Goal: Task Accomplishment & Management: Complete application form

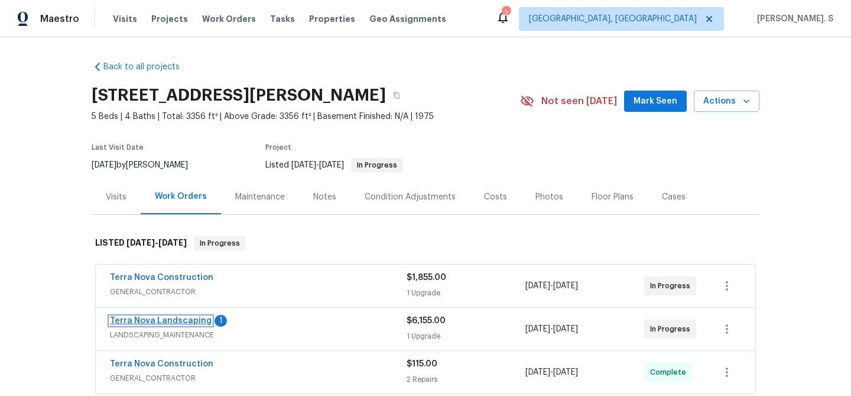
click at [151, 321] on link "Terra Nova Landscaping" at bounding box center [161, 320] width 102 height 8
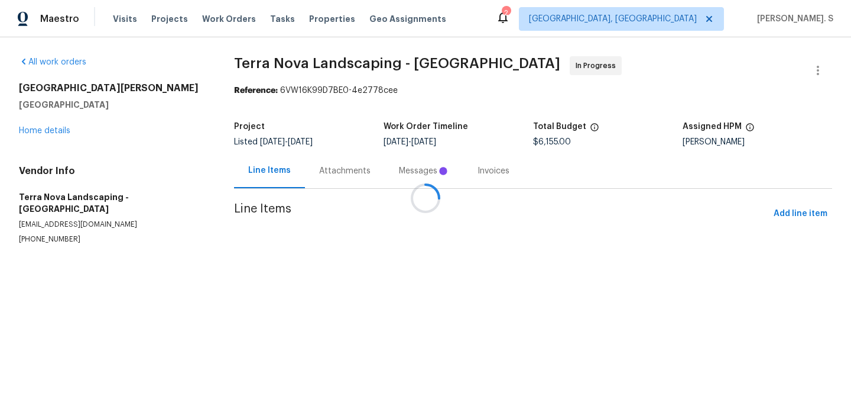
click at [326, 162] on div "Line Items Attachments Messages Invoices" at bounding box center [533, 170] width 598 height 35
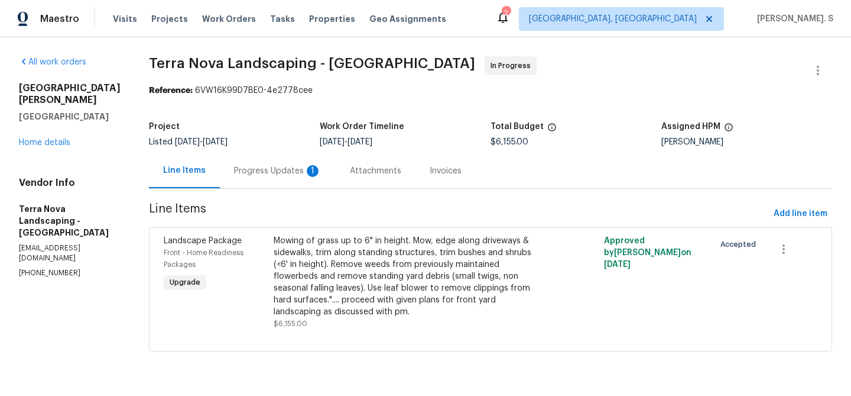
click at [326, 162] on div "Progress Updates 1" at bounding box center [278, 170] width 116 height 35
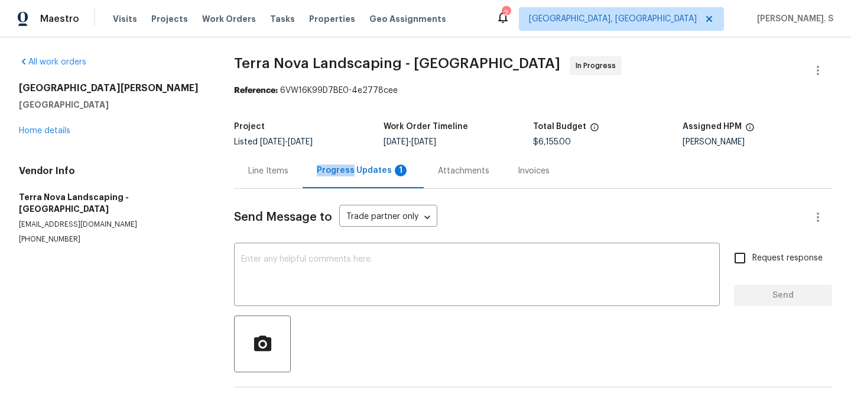
click at [326, 162] on div "Progress Updates 1" at bounding box center [363, 170] width 121 height 35
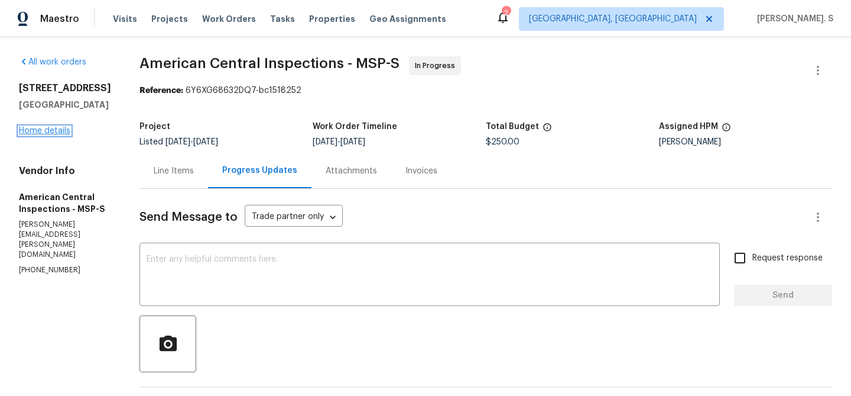
click at [52, 135] on link "Home details" at bounding box center [44, 131] width 51 height 8
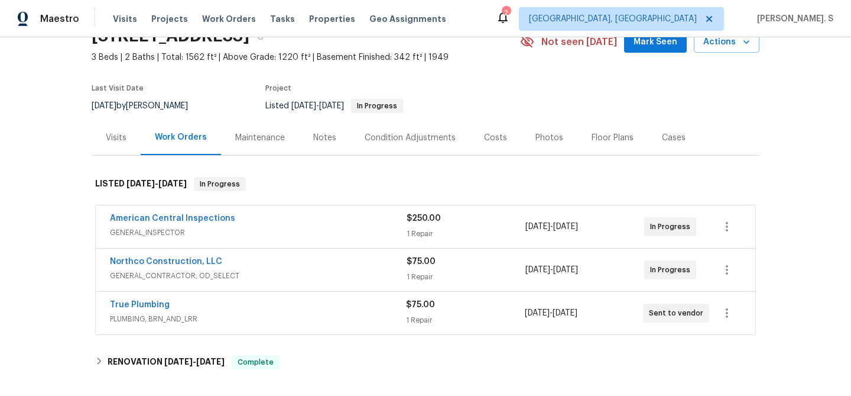
scroll to position [59, 0]
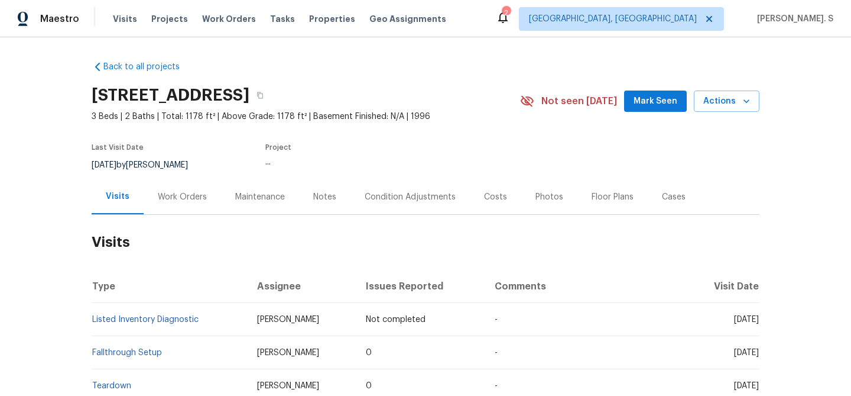
click at [182, 189] on div "Work Orders" at bounding box center [182, 196] width 77 height 35
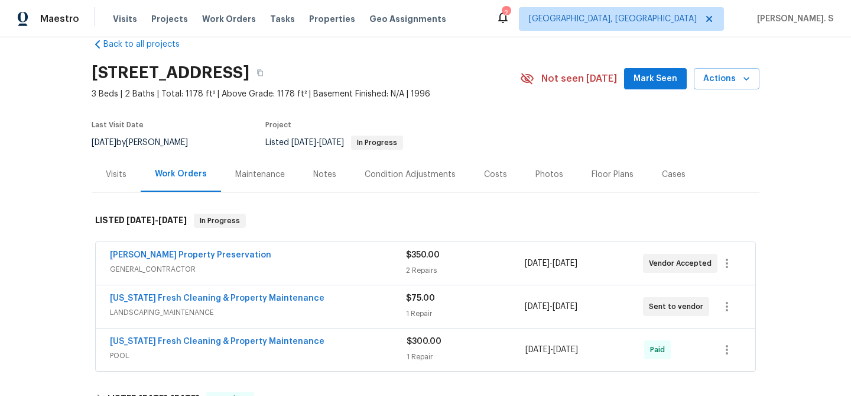
scroll to position [24, 0]
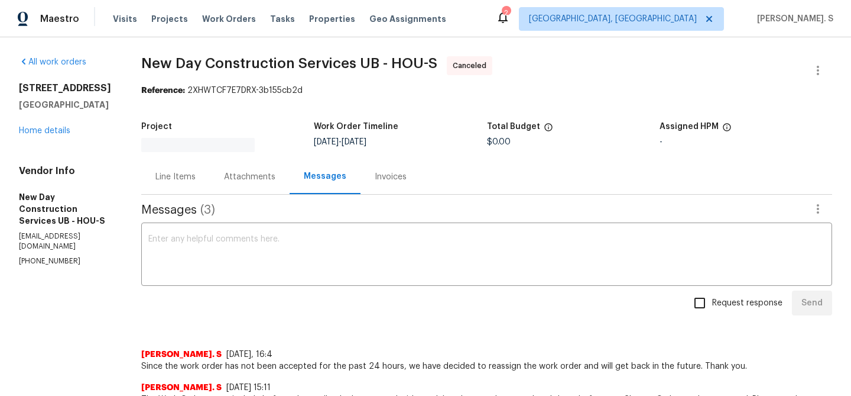
click at [56, 142] on div "All work orders 515 Rosewood Dr Shenandoah, TX 77381 Home details Vendor Info N…" at bounding box center [66, 161] width 94 height 210
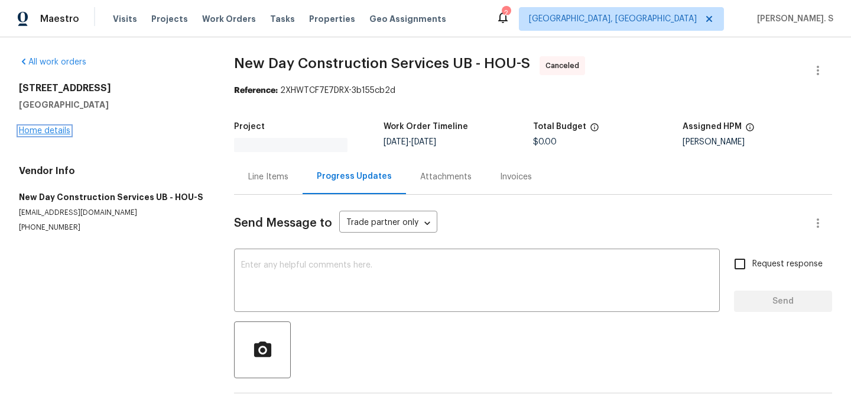
click at [31, 133] on link "Home details" at bounding box center [44, 131] width 51 height 8
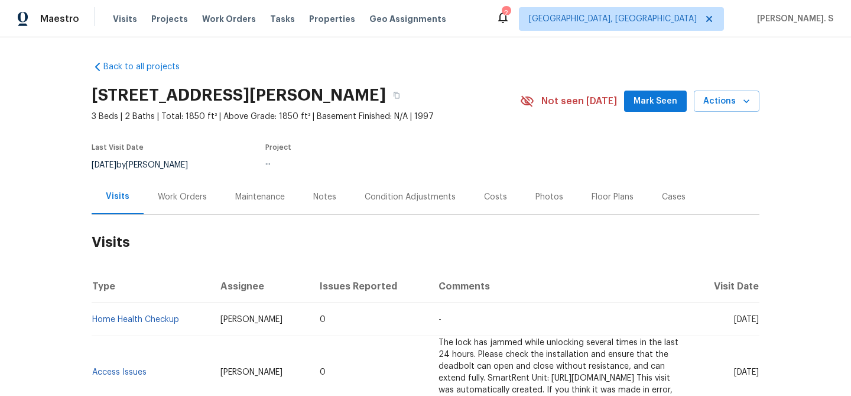
click at [145, 199] on div "Work Orders" at bounding box center [182, 196] width 77 height 35
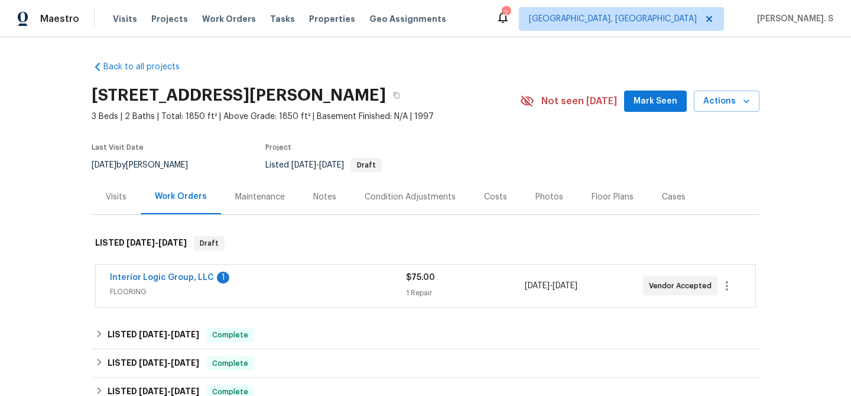
click at [158, 272] on span "Interior Logic Group, LLC" at bounding box center [162, 277] width 104 height 12
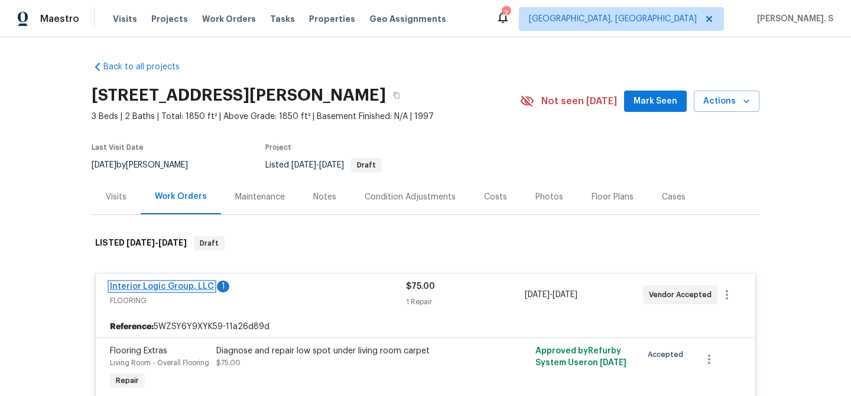
click at [164, 284] on link "Interior Logic Group, LLC" at bounding box center [162, 286] width 104 height 8
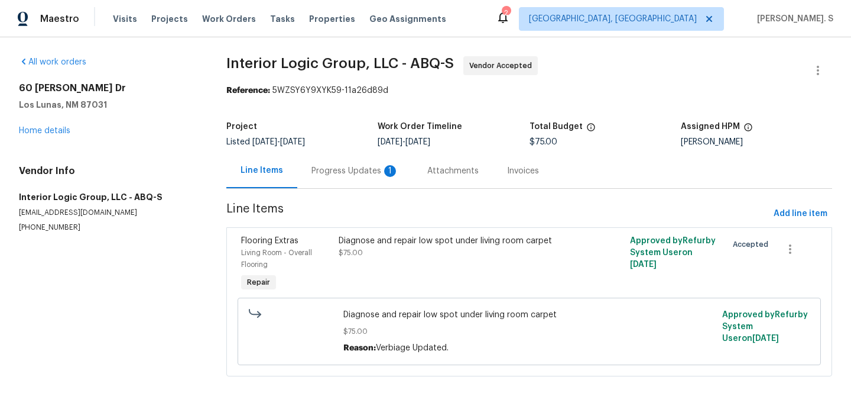
click at [350, 189] on section "Interior Logic Group, LLC - ABQ-S Vendor Accepted Reference: 5WZSY6Y9XYK59-11a2…" at bounding box center [529, 223] width 606 height 334
click at [352, 171] on div "Progress Updates 1" at bounding box center [356, 171] width 88 height 12
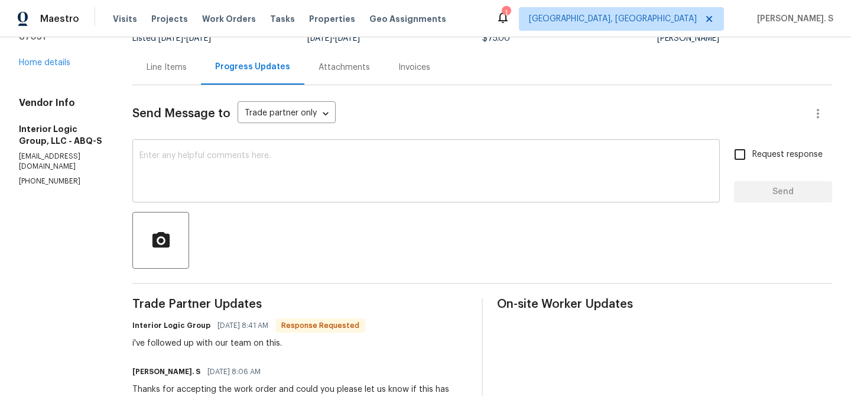
scroll to position [122, 0]
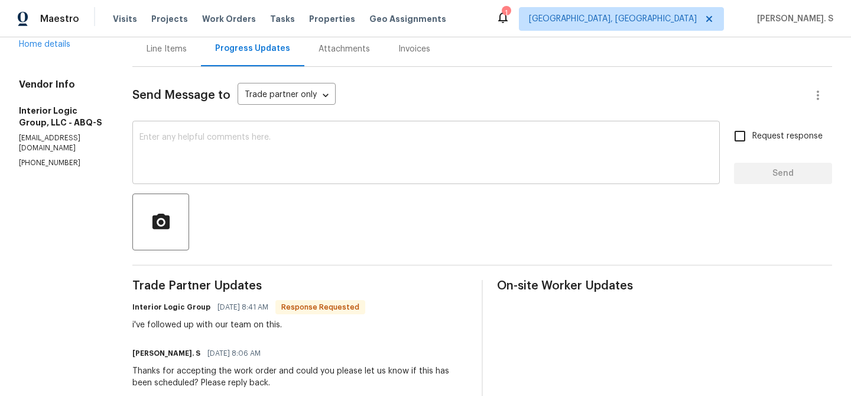
click at [354, 131] on div "x ​" at bounding box center [426, 154] width 588 height 60
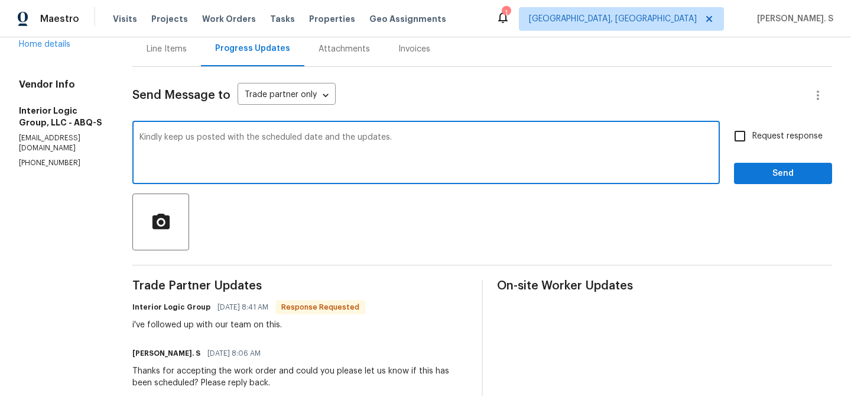
type textarea "Kindly keep us posted with the scheduled date and the updates."
click at [180, 326] on div "i've followed up with our team on this." at bounding box center [248, 325] width 233 height 12
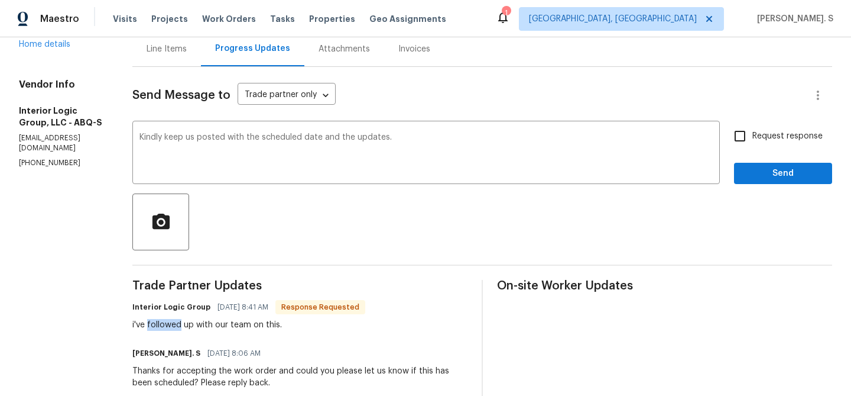
click at [180, 326] on div "i've followed up with our team on this." at bounding box center [248, 325] width 233 height 12
copy div "i've followed up with our team on this."
click at [254, 128] on div "Kindly keep us posted with the scheduled date and the updates. x ​" at bounding box center [426, 154] width 588 height 60
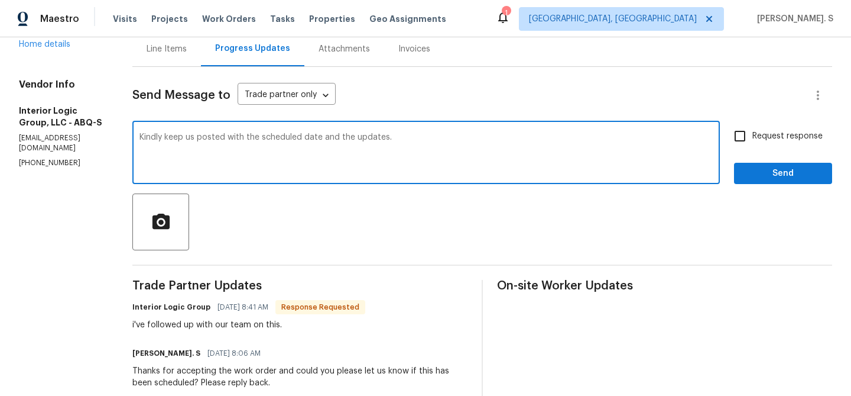
click at [254, 128] on div "Kindly keep us posted with the scheduled date and the updates. x ​" at bounding box center [426, 154] width 588 height 60
click at [306, 152] on textarea "Kindly keep us posted with the scheduled date and the updates." at bounding box center [426, 153] width 573 height 41
click at [750, 141] on input "Request response" at bounding box center [740, 136] width 25 height 25
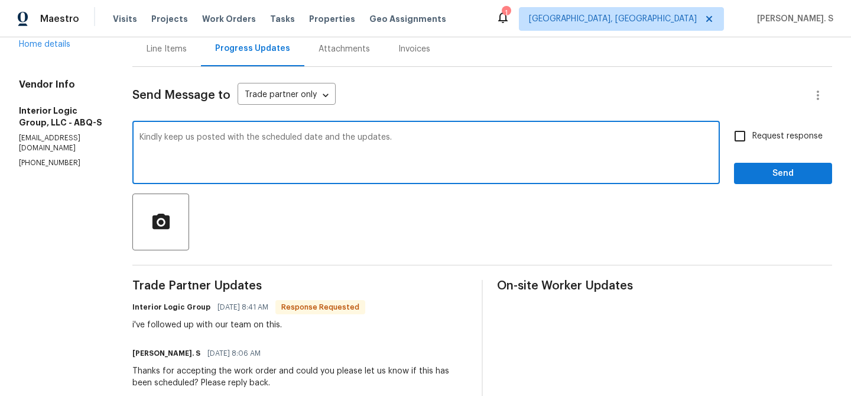
checkbox input "true"
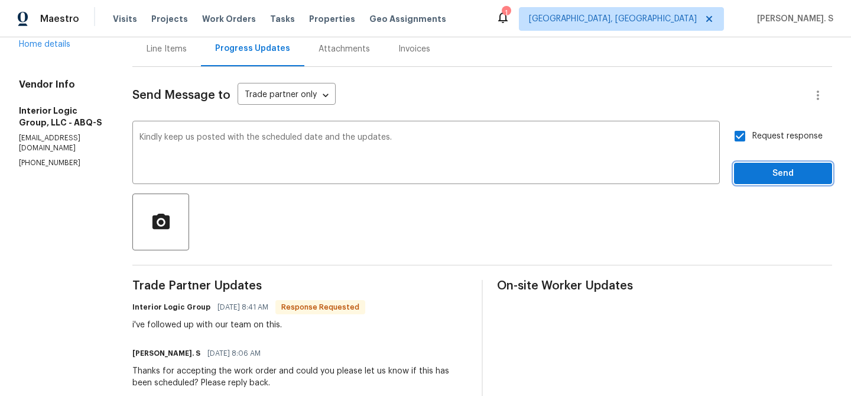
click at [747, 168] on span "Send" at bounding box center [783, 173] width 79 height 15
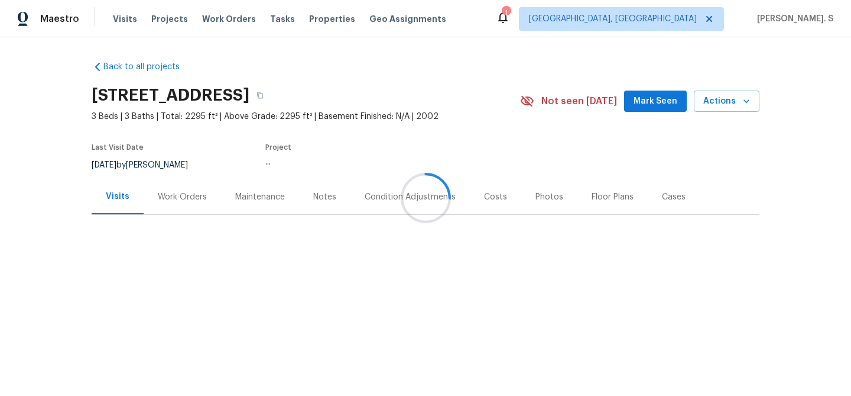
click at [176, 183] on div at bounding box center [425, 198] width 851 height 396
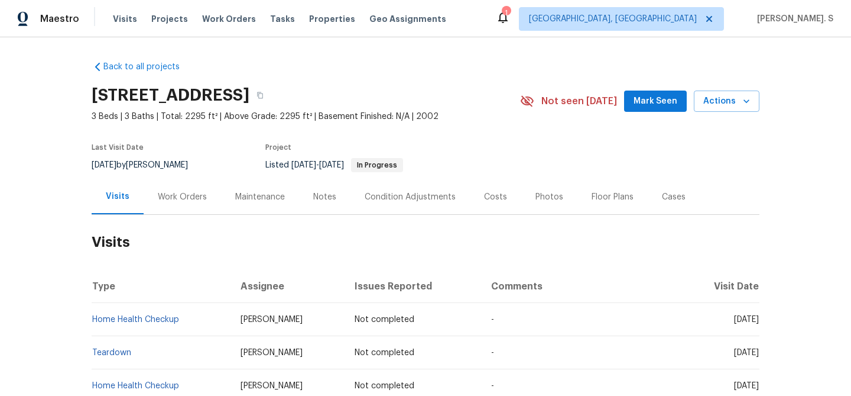
click at [176, 183] on div "Work Orders" at bounding box center [182, 196] width 77 height 35
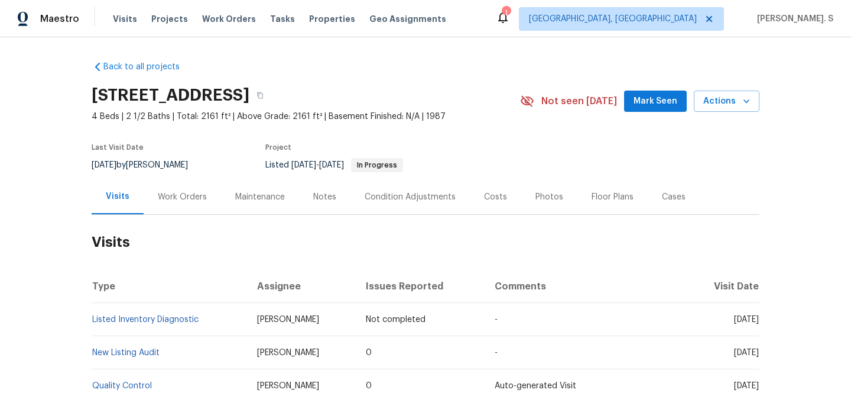
click at [184, 189] on div "Work Orders" at bounding box center [182, 196] width 77 height 35
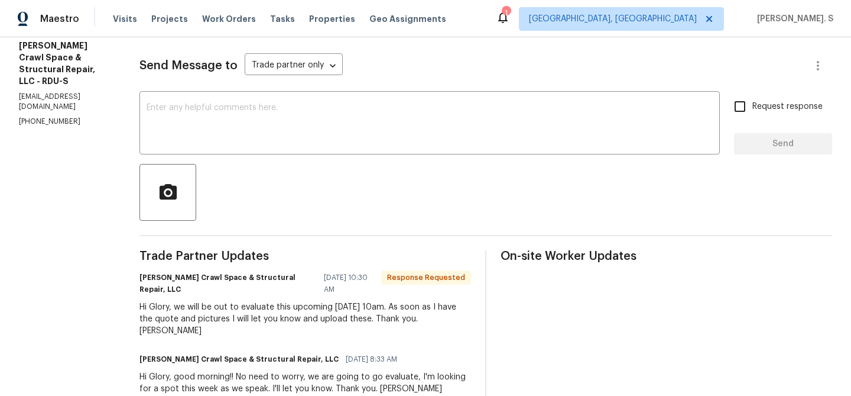
scroll to position [154, 0]
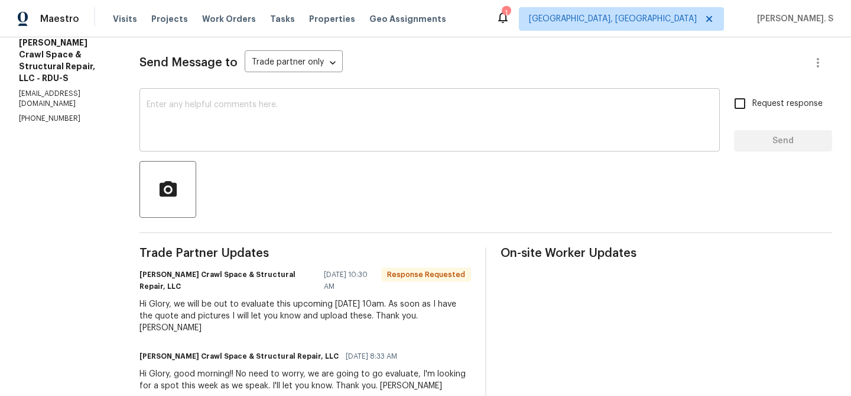
click at [407, 130] on textarea at bounding box center [430, 121] width 566 height 41
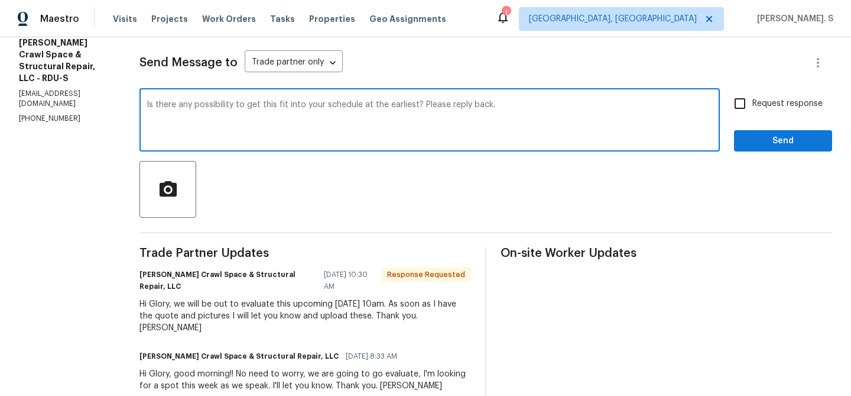
type textarea "Is there any possibility to get this fit into your schedule at the earliest? Pl…"
click at [346, 321] on div "Hi Glory, we will be out to evaluate this upcoming Friday, October 10th at 10am…" at bounding box center [306, 315] width 332 height 35
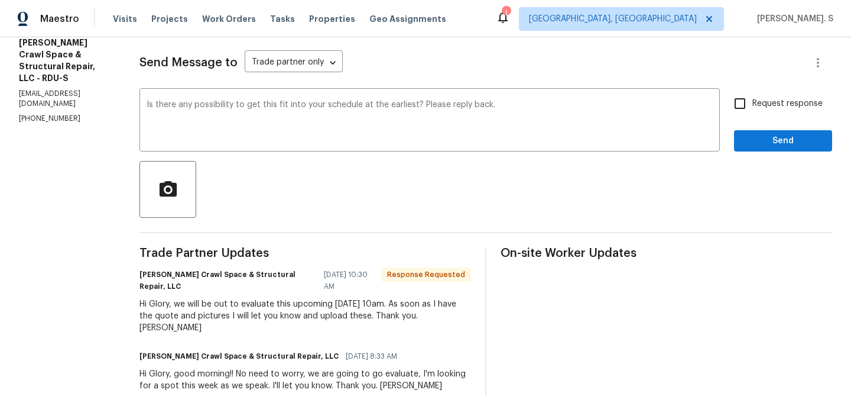
click at [346, 321] on div "Hi Glory, we will be out to evaluate this upcoming Friday, October 10th at 10am…" at bounding box center [306, 315] width 332 height 35
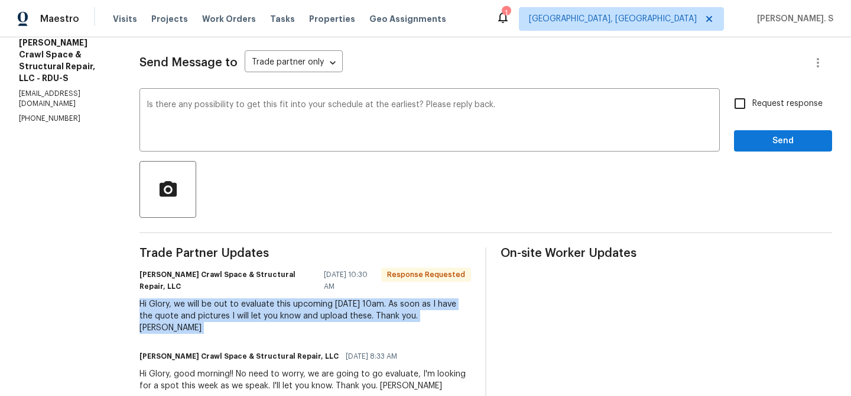
copy div "Hi Glory, we will be out to evaluate this upcoming Friday, October 10th at 10am…"
click at [735, 106] on input "Request response" at bounding box center [740, 103] width 25 height 25
checkbox input "true"
click at [745, 125] on div "Request response Send" at bounding box center [783, 121] width 98 height 60
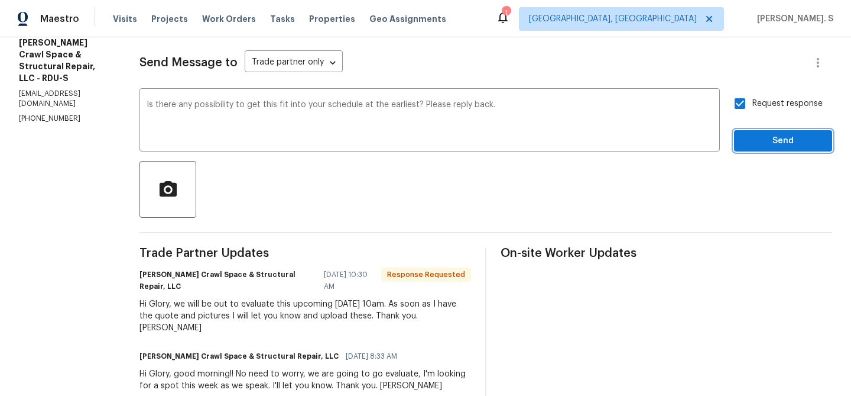
click at [750, 142] on span "Send" at bounding box center [783, 141] width 79 height 15
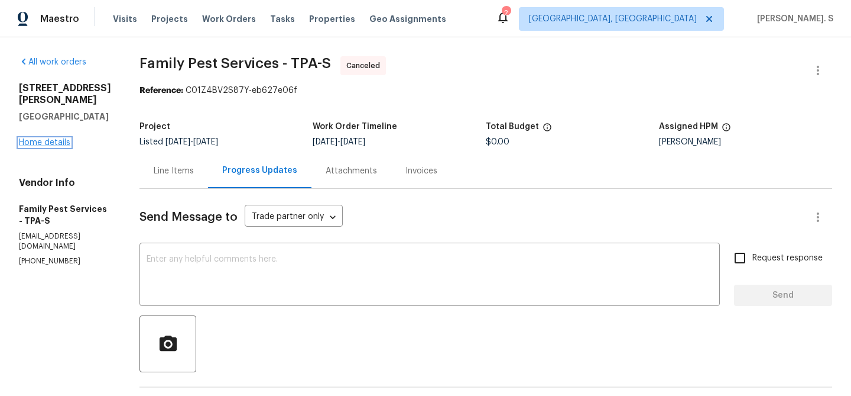
click at [59, 138] on link "Home details" at bounding box center [44, 142] width 51 height 8
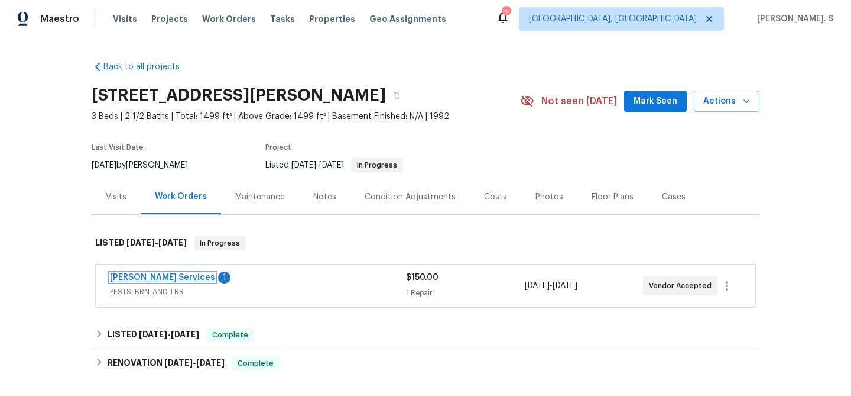
click at [152, 276] on link "[PERSON_NAME] Services" at bounding box center [162, 277] width 105 height 8
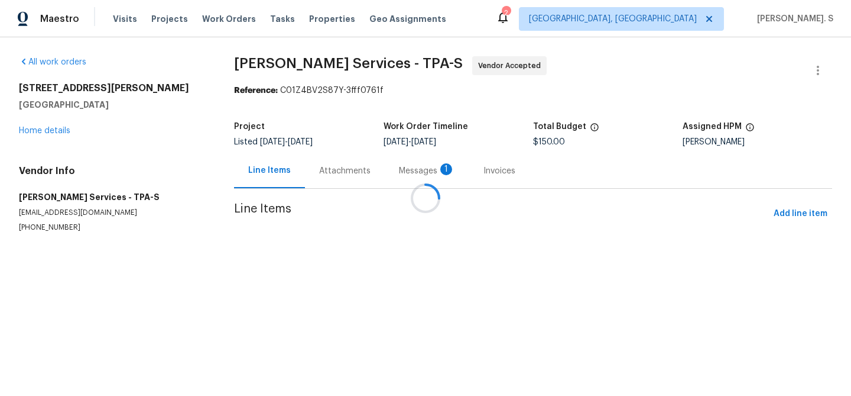
click at [325, 170] on div at bounding box center [425, 198] width 851 height 396
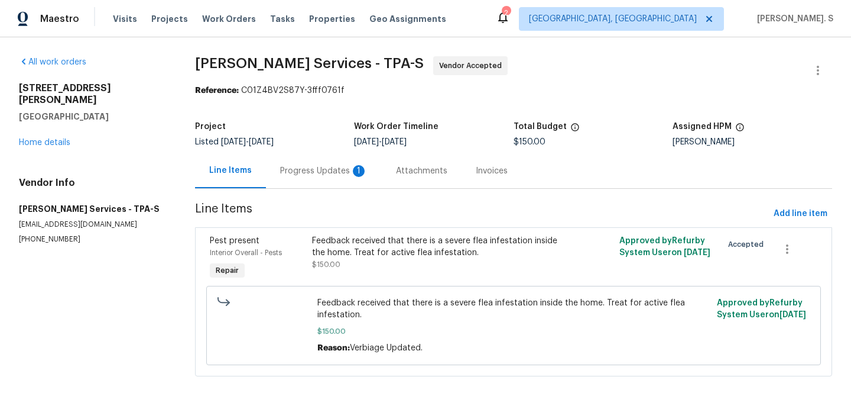
click at [325, 170] on div "Progress Updates 1" at bounding box center [324, 171] width 88 height 12
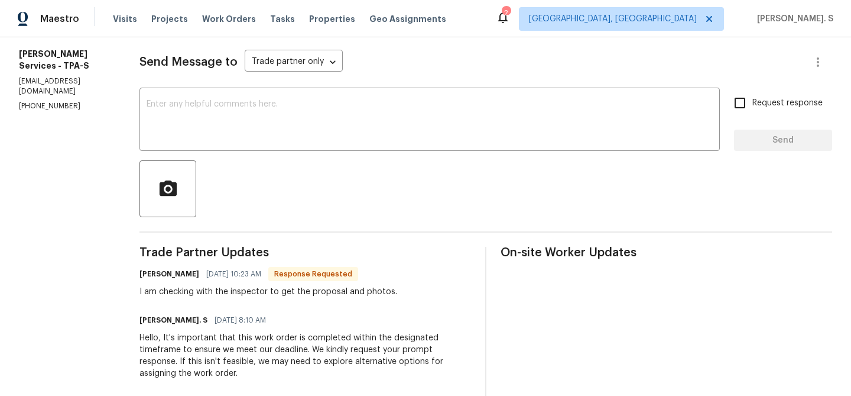
scroll to position [150, 0]
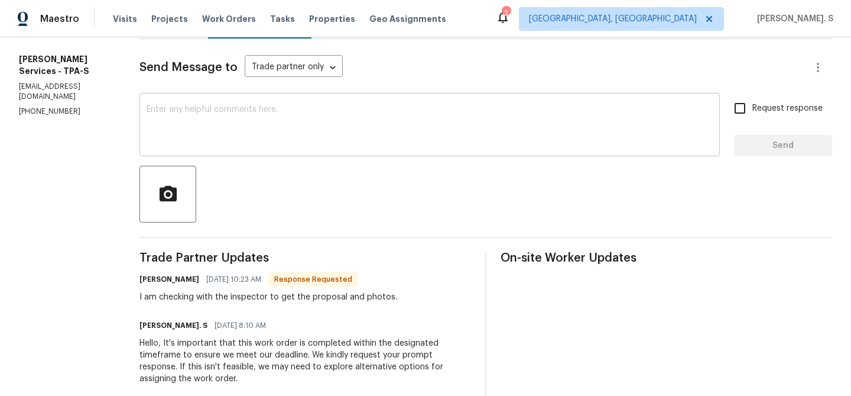
click at [283, 103] on div "x ​" at bounding box center [430, 126] width 581 height 60
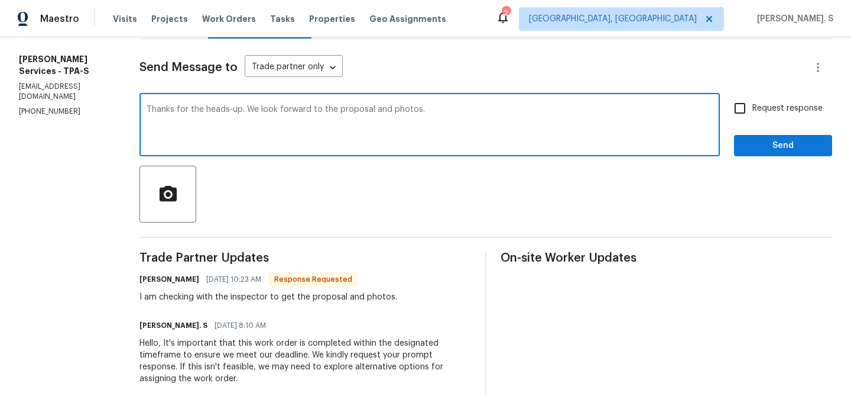
type textarea "Thanks for the heads-up. We look forward to the proposal and photos."
click at [236, 299] on div "I am checking with the inspector to get the proposal and photos." at bounding box center [269, 297] width 258 height 12
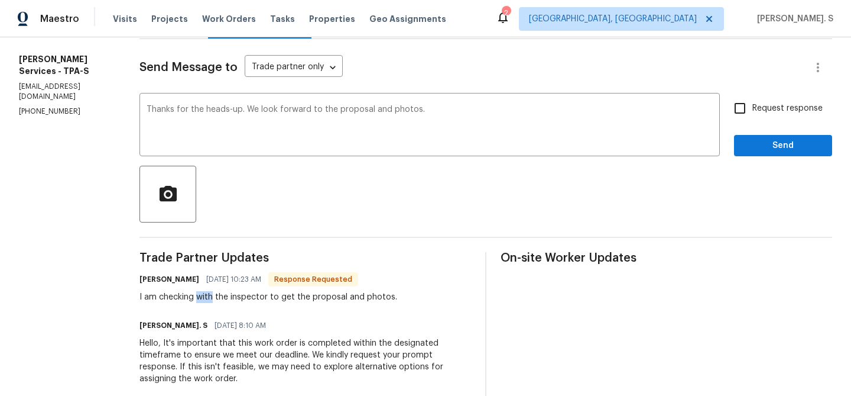
click at [236, 299] on div "I am checking with the inspector to get the proposal and photos." at bounding box center [269, 297] width 258 height 12
copy div "I am checking with the inspector to get the proposal and photos."
click at [743, 100] on input "Request response" at bounding box center [740, 108] width 25 height 25
checkbox input "true"
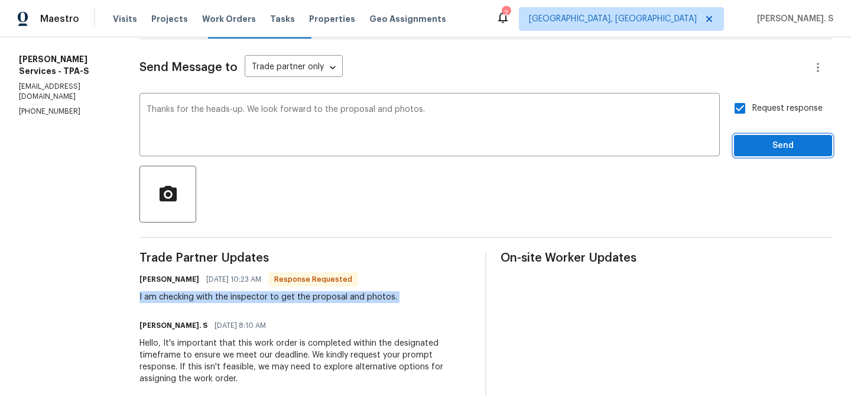
click at [764, 144] on span "Send" at bounding box center [783, 145] width 79 height 15
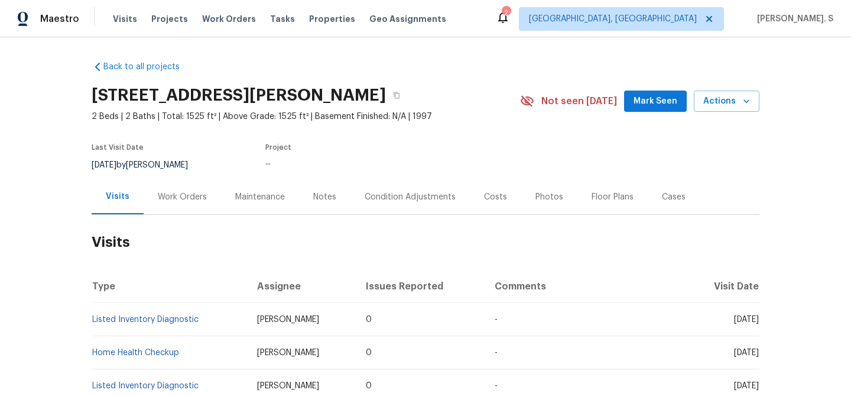
click at [182, 211] on div "Work Orders" at bounding box center [182, 196] width 77 height 35
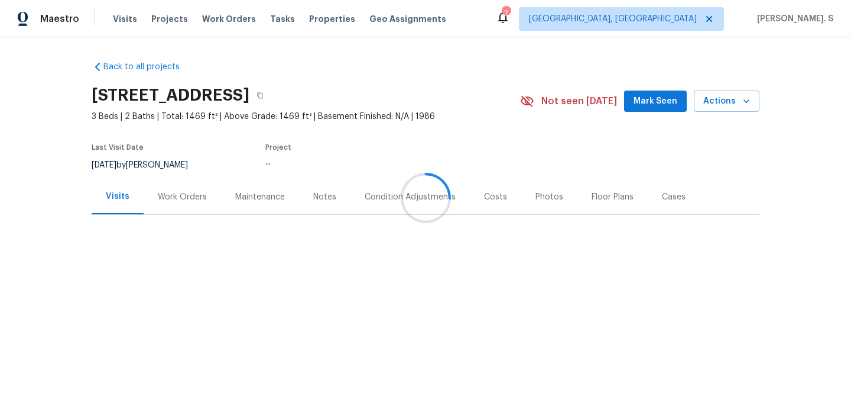
click at [169, 179] on div at bounding box center [425, 198] width 851 height 396
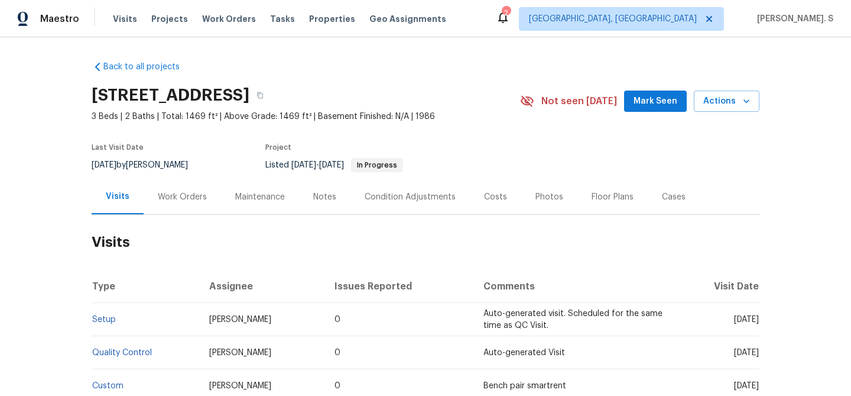
click at [169, 187] on div "Work Orders" at bounding box center [182, 196] width 77 height 35
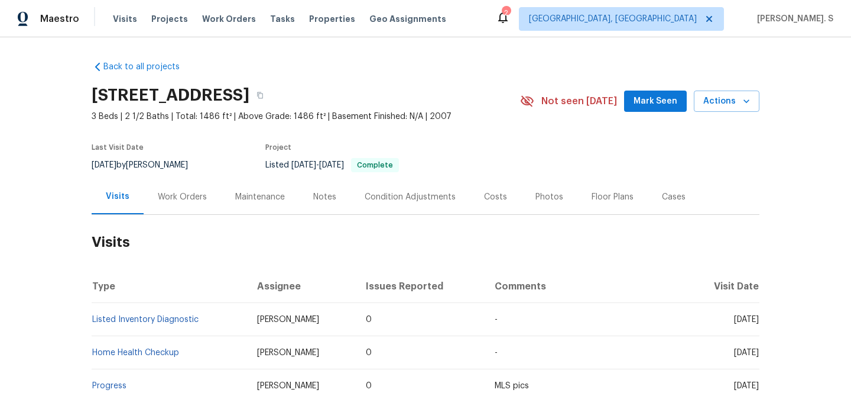
click at [198, 209] on div "Work Orders" at bounding box center [182, 196] width 77 height 35
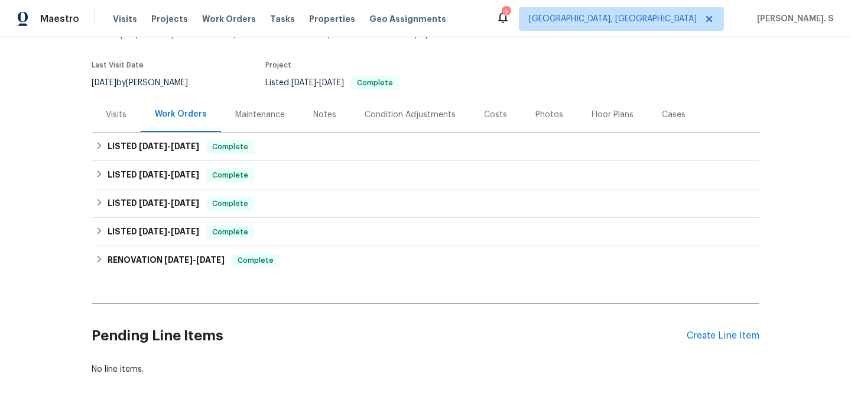
scroll to position [142, 0]
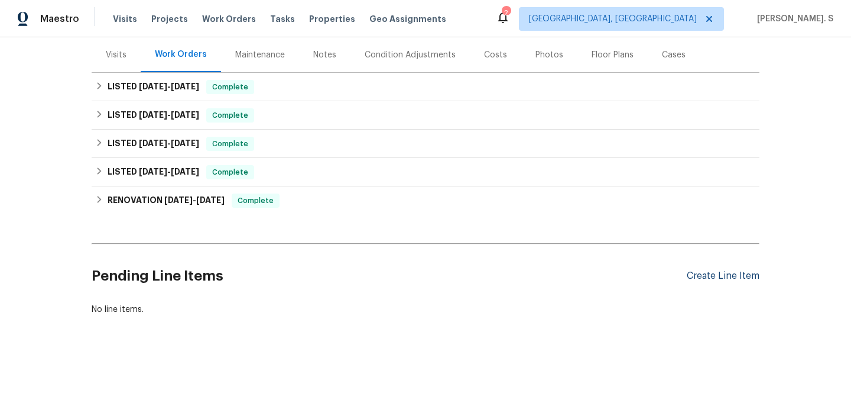
click at [708, 275] on div "Create Line Item" at bounding box center [723, 275] width 73 height 11
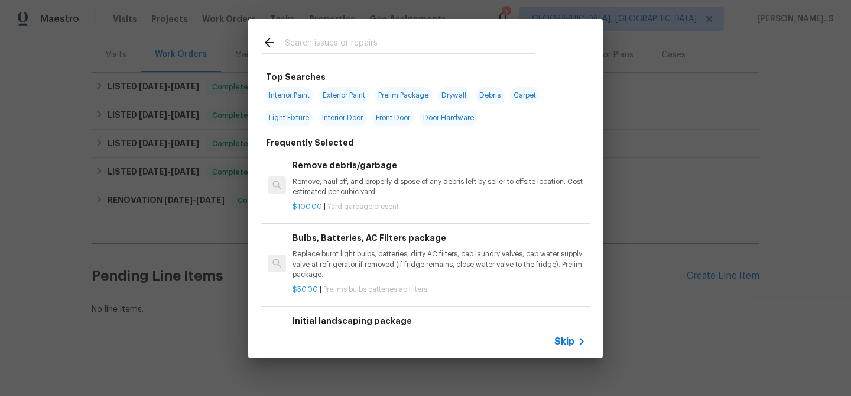
click at [331, 173] on div "Remove debris/garbage Remove, haul off, and properly dispose of any debris left…" at bounding box center [439, 177] width 293 height 38
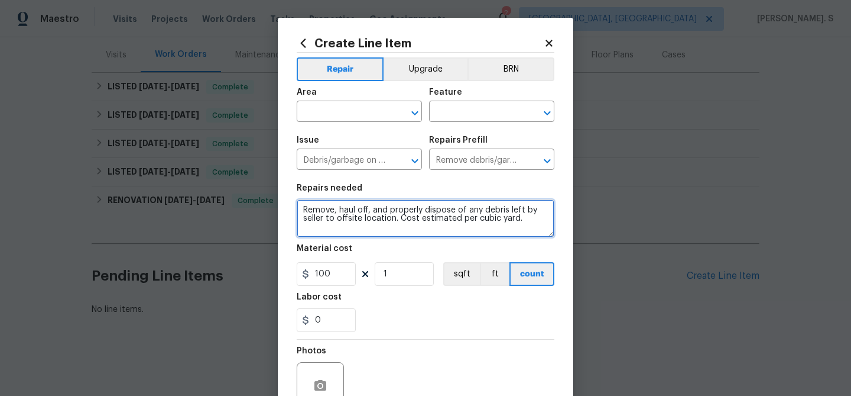
click at [346, 226] on textarea "Remove, haul off, and properly dispose of any debris left by seller to offsite …" at bounding box center [426, 218] width 258 height 38
paste textarea "#lwowaterdamage. Received feedback. Mold in the closet by the door. Water damag…"
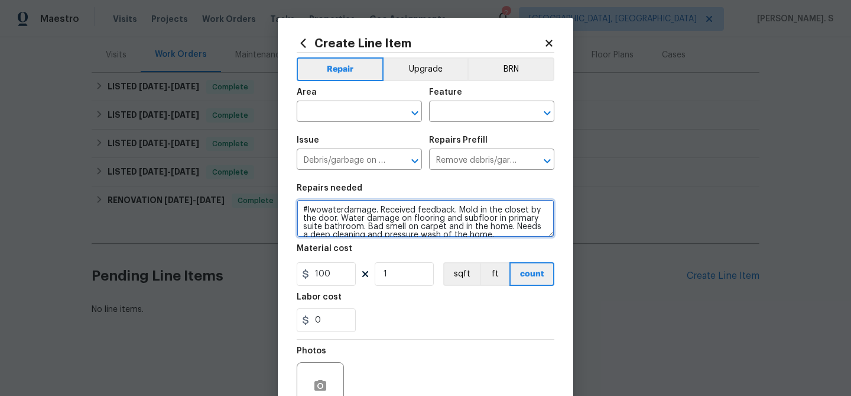
scroll to position [93, 0]
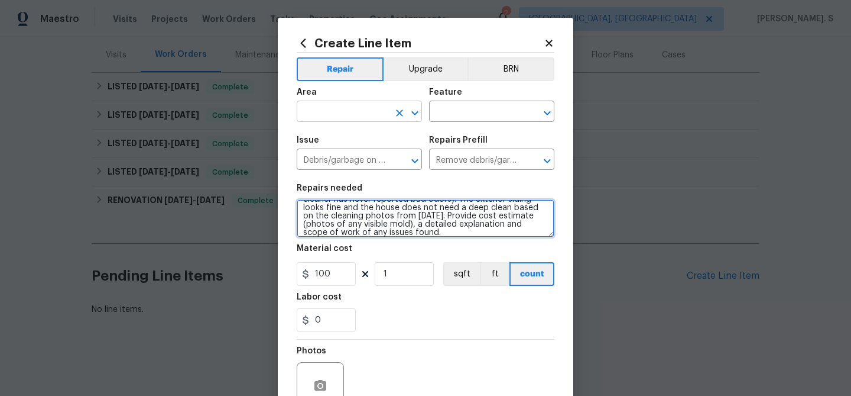
click at [410, 115] on icon "Open" at bounding box center [415, 113] width 14 height 14
type textarea "#lwowaterdamage. Received feedback. Mold in the closet by the door. Water damag…"
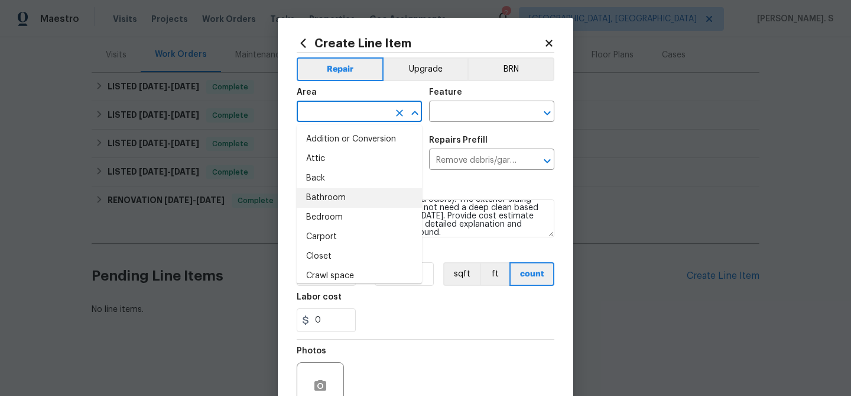
click at [348, 195] on li "Bathroom" at bounding box center [359, 198] width 125 height 20
type input "Bathroom"
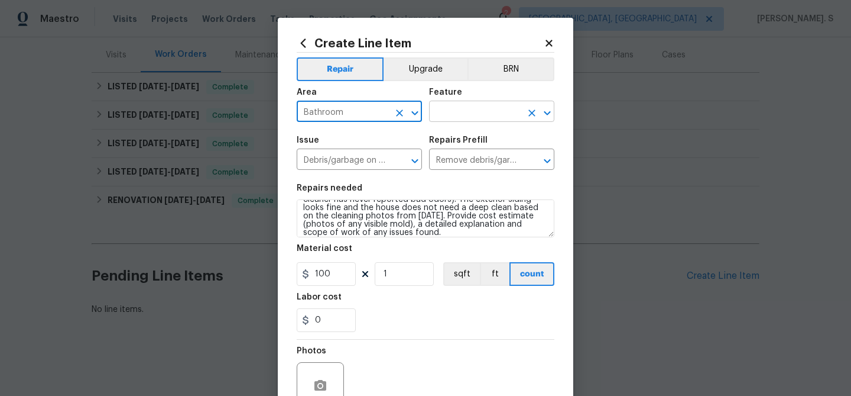
click at [546, 106] on icon "Open" at bounding box center [547, 113] width 14 height 14
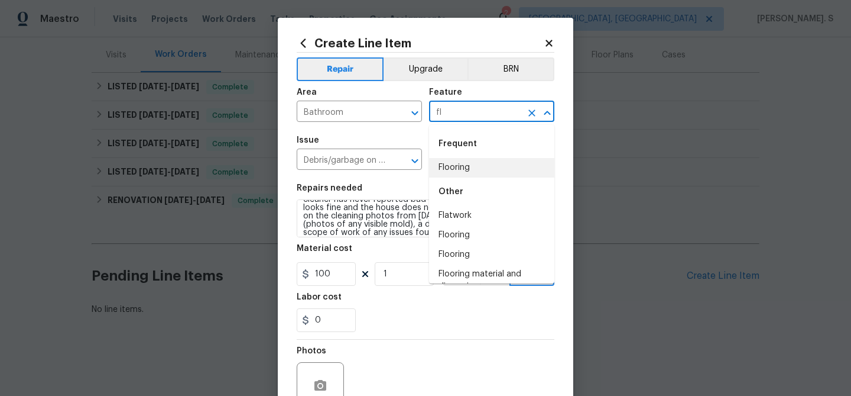
click at [460, 168] on li "Flooring" at bounding box center [491, 168] width 125 height 20
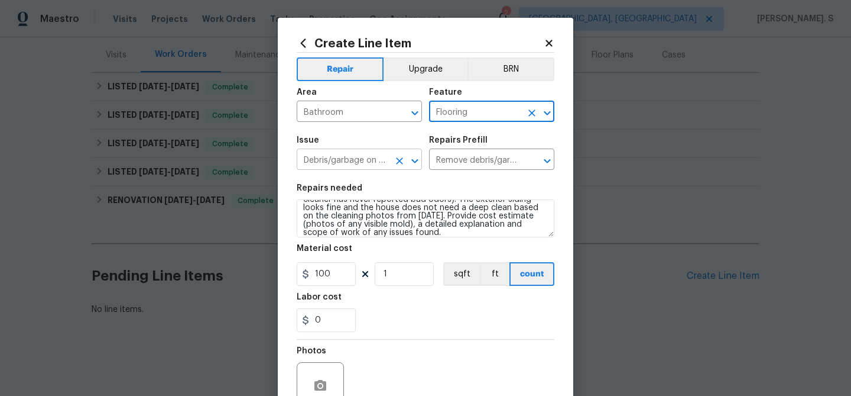
click at [413, 167] on icon "Open" at bounding box center [415, 161] width 14 height 14
type input "Flooring"
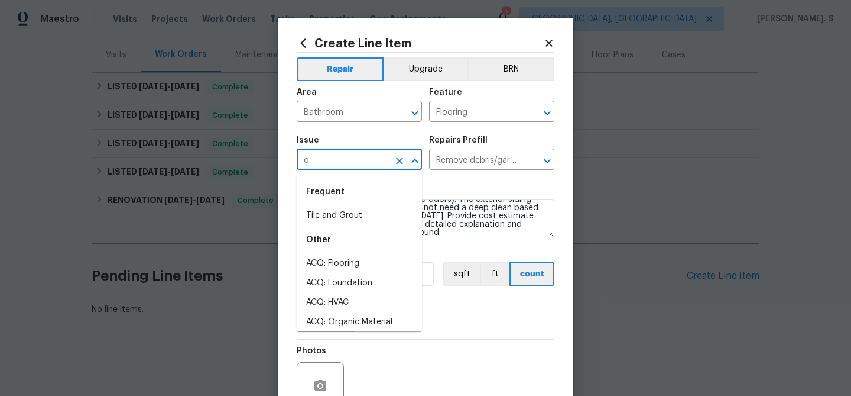
scroll to position [0, 0]
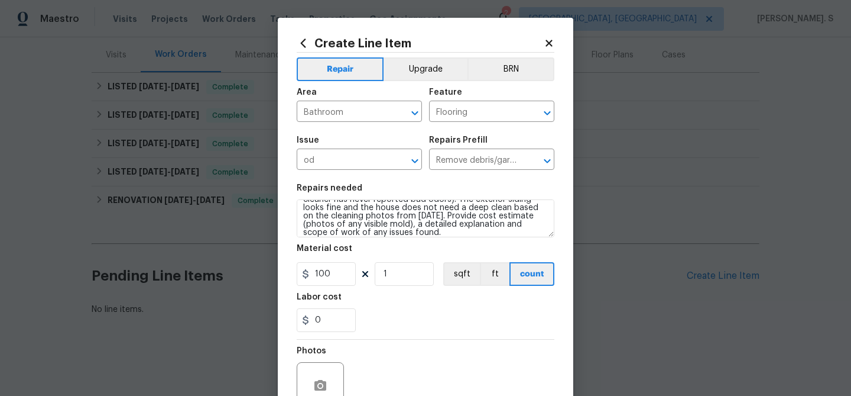
type input "Debris/garbage on site"
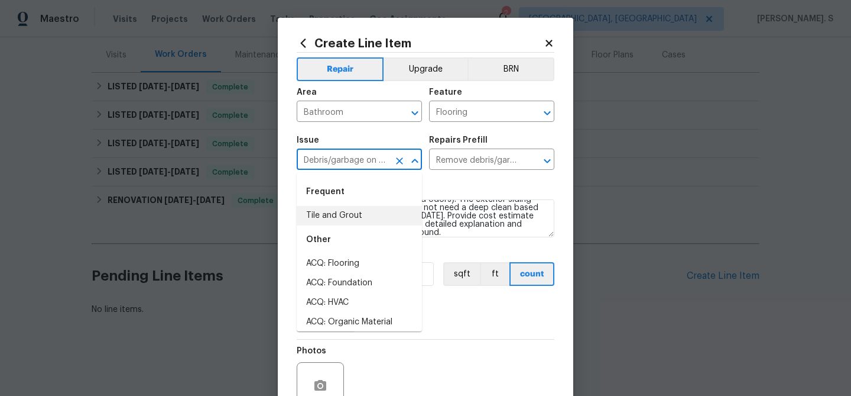
click at [351, 163] on input "Debris/garbage on site" at bounding box center [343, 160] width 92 height 18
click at [406, 159] on button "Clear" at bounding box center [399, 161] width 17 height 17
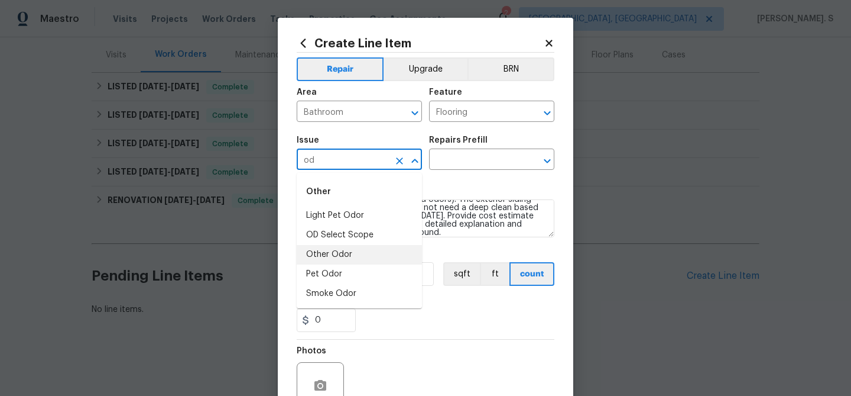
click at [380, 251] on li "Other Odor" at bounding box center [359, 255] width 125 height 20
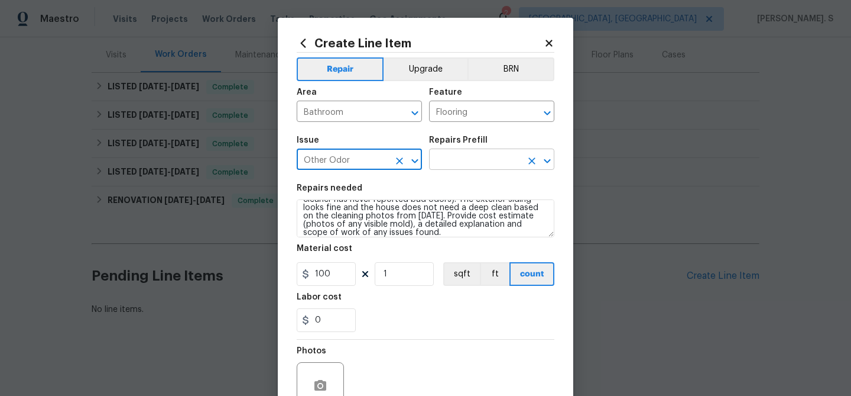
click at [546, 154] on icon "Open" at bounding box center [547, 161] width 14 height 14
type input "Other Odor"
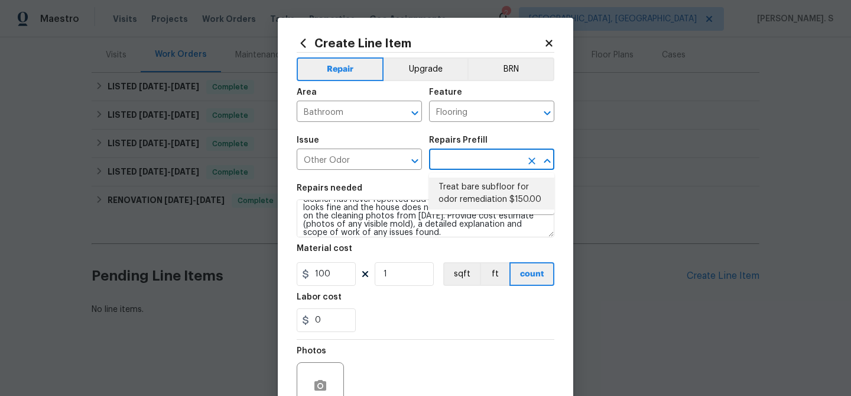
click at [469, 200] on li "Treat bare subfloor for odor remediation $150.00" at bounding box center [491, 193] width 125 height 32
type input "Treat bare subfloor for odor remediation $150.00"
type textarea "Enzyme Treatment for bare subfloor"
type input "150"
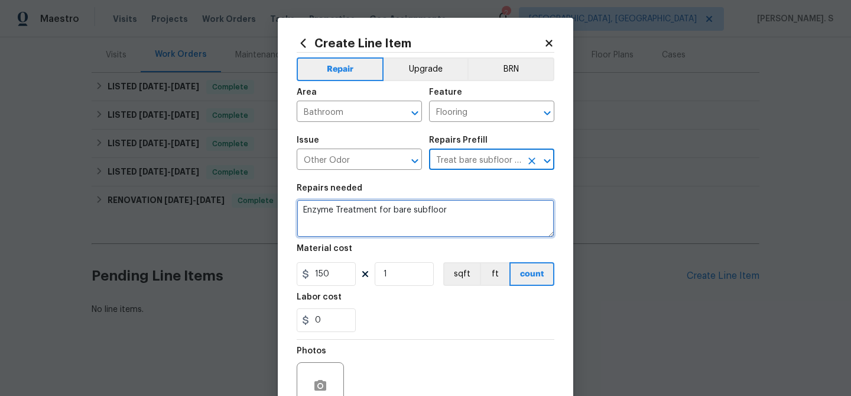
click at [421, 203] on textarea "Enzyme Treatment for bare subfloor" at bounding box center [426, 218] width 258 height 38
paste textarea "#lwowaterdamage. Received feedback. Mold in the closet by the door. Water damag…"
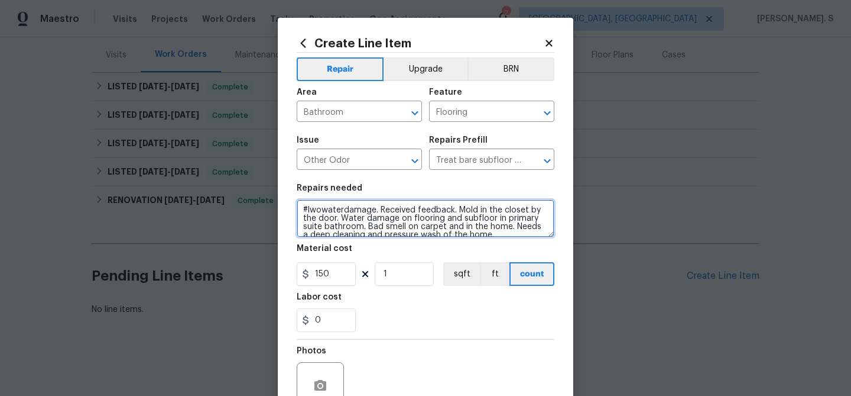
scroll to position [93, 0]
type textarea "#lwowaterdamage. Received feedback. Mold in the closet by the door. Water damag…"
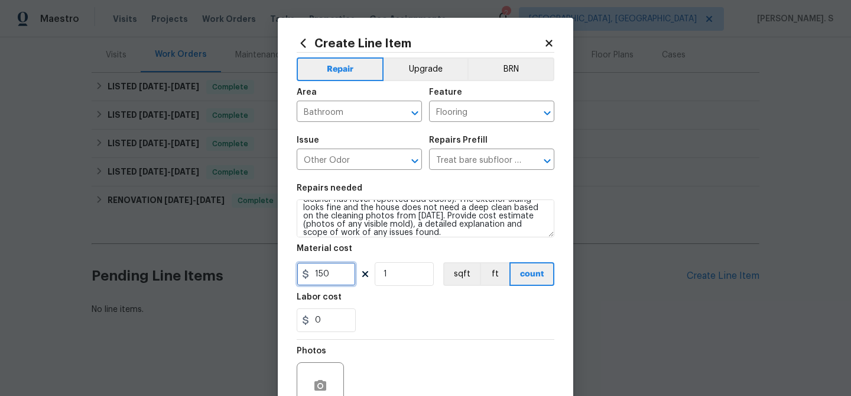
click at [321, 270] on input "150" at bounding box center [326, 274] width 59 height 24
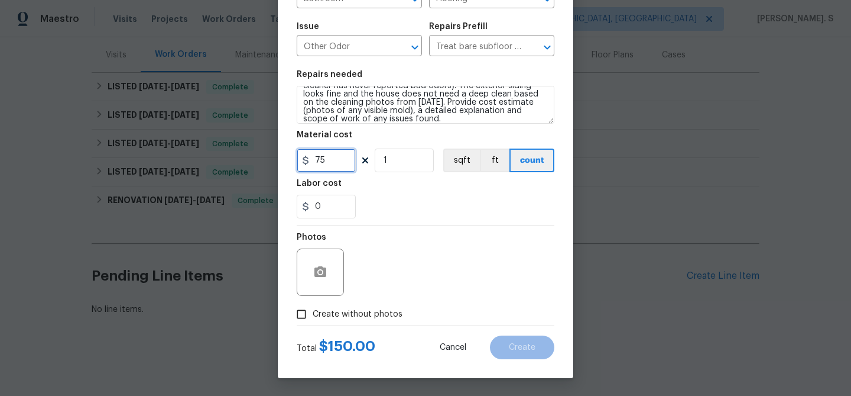
type input "75"
click at [326, 322] on label "Create without photos" at bounding box center [346, 314] width 112 height 22
click at [313, 322] on input "Create without photos" at bounding box center [301, 314] width 22 height 22
checkbox input "true"
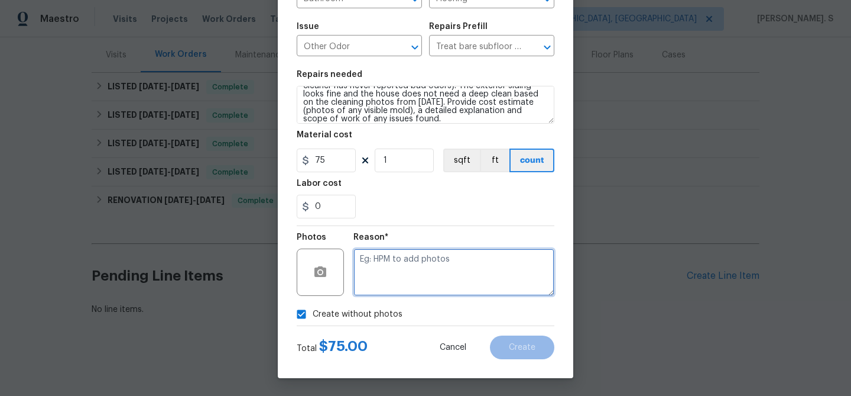
click at [414, 279] on textarea at bounding box center [454, 271] width 201 height 47
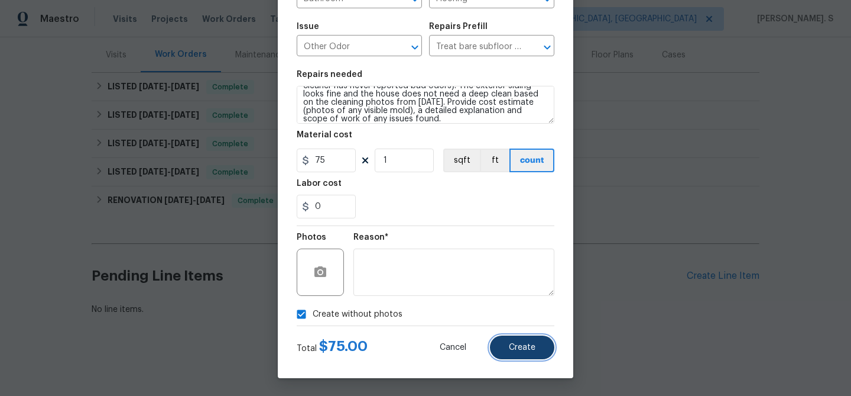
click at [517, 347] on span "Create" at bounding box center [522, 347] width 27 height 9
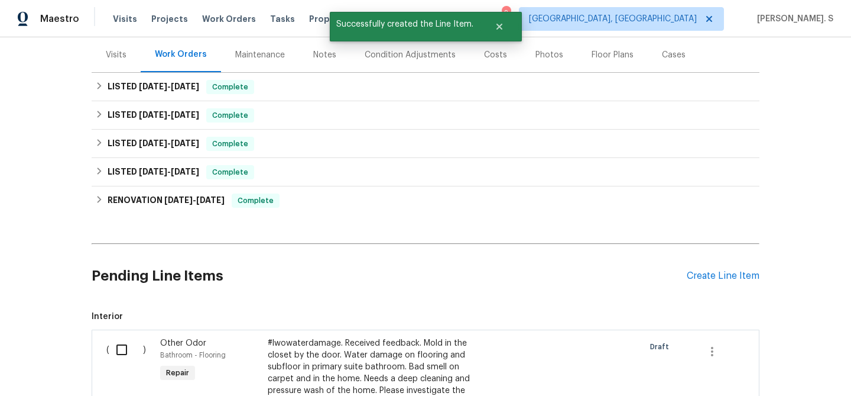
scroll to position [225, 0]
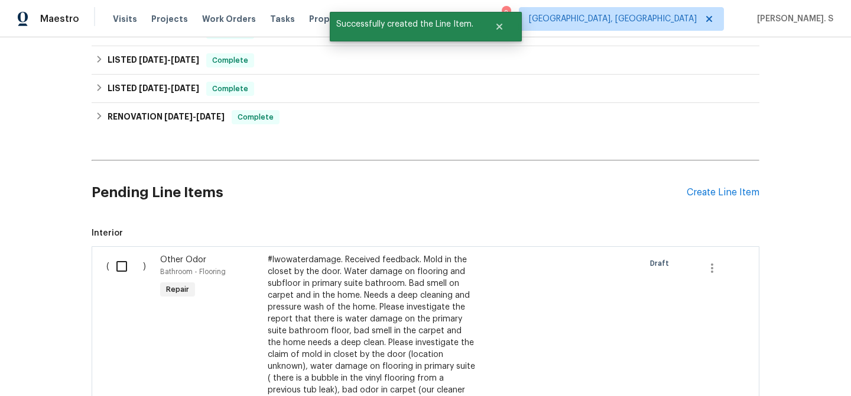
click at [121, 270] on input "checkbox" at bounding box center [126, 266] width 34 height 25
checkbox input "true"
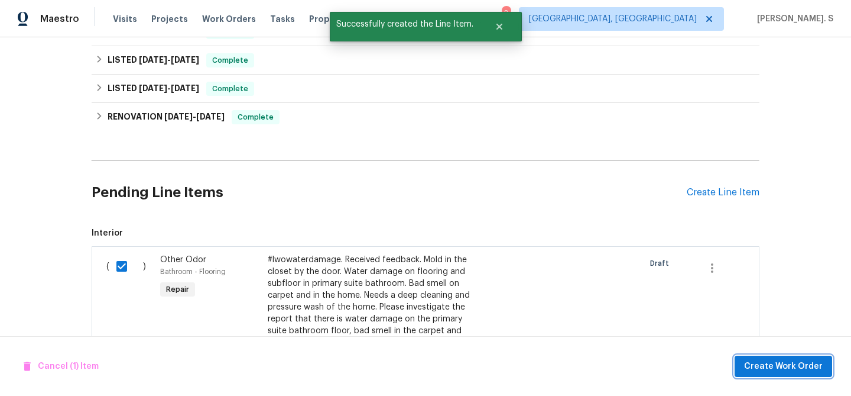
click at [766, 370] on span "Create Work Order" at bounding box center [783, 366] width 79 height 15
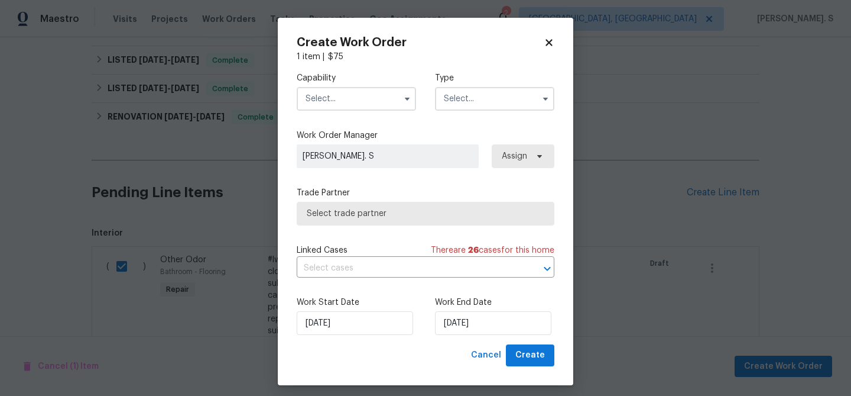
click at [391, 96] on input "text" at bounding box center [356, 99] width 119 height 24
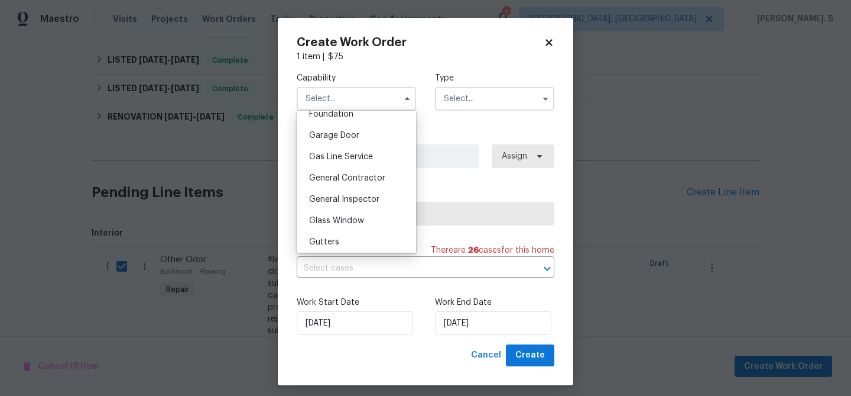
scroll to position [520, 0]
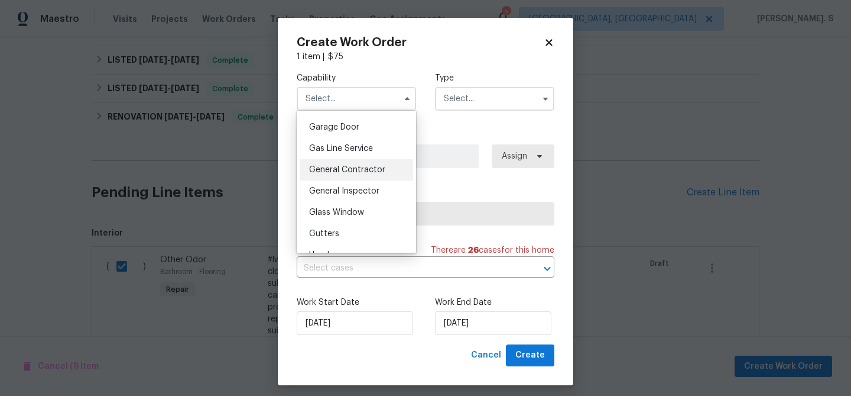
click at [375, 166] on span "General Contractor" at bounding box center [347, 170] width 76 height 8
type input "General Contractor"
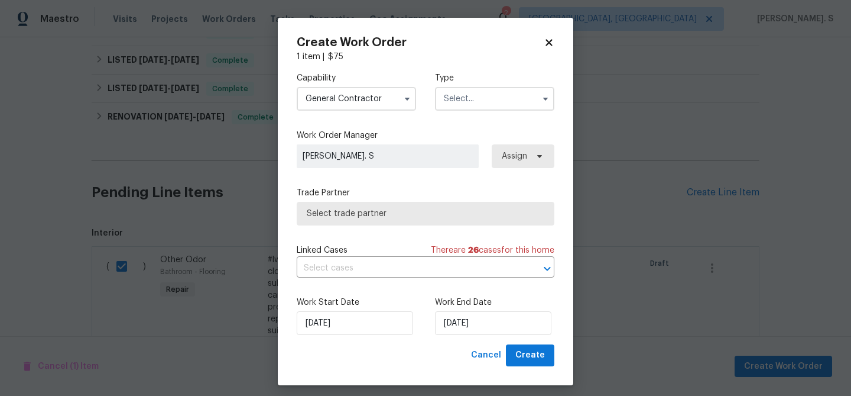
click at [475, 96] on input "text" at bounding box center [494, 99] width 119 height 24
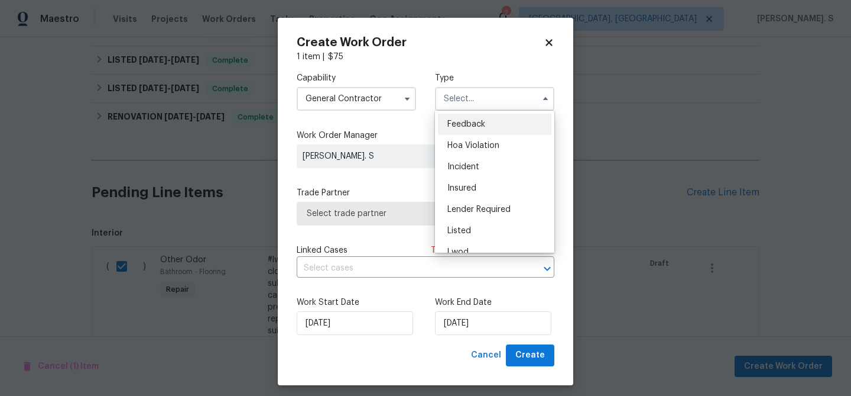
click at [478, 123] on span "Feedback" at bounding box center [467, 124] width 38 height 8
type input "Feedback"
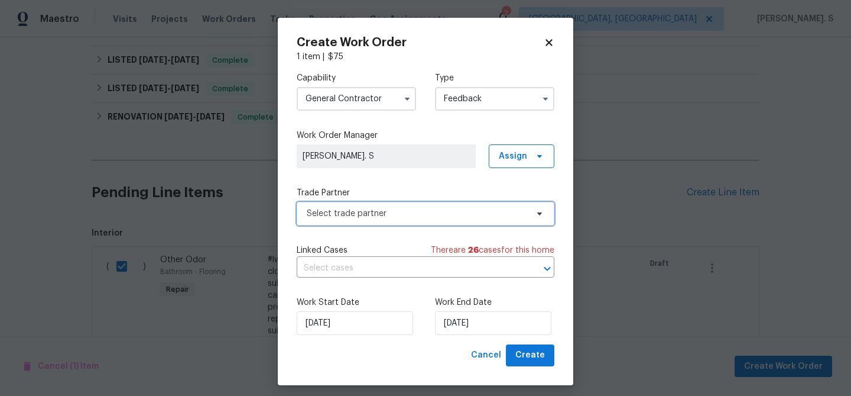
click at [386, 216] on span "Select trade partner" at bounding box center [417, 214] width 221 height 12
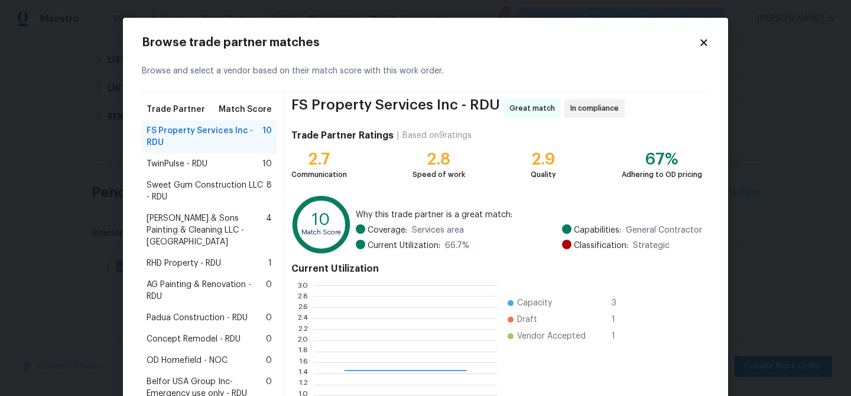
scroll to position [166, 184]
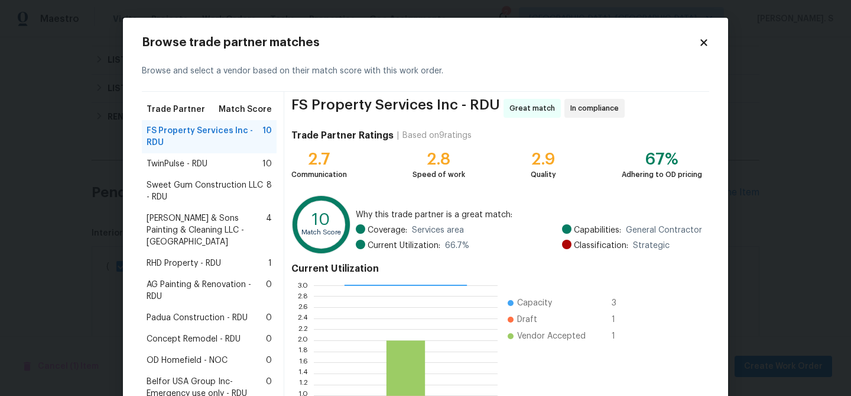
click at [173, 163] on span "TwinPulse - RDU" at bounding box center [177, 164] width 61 height 12
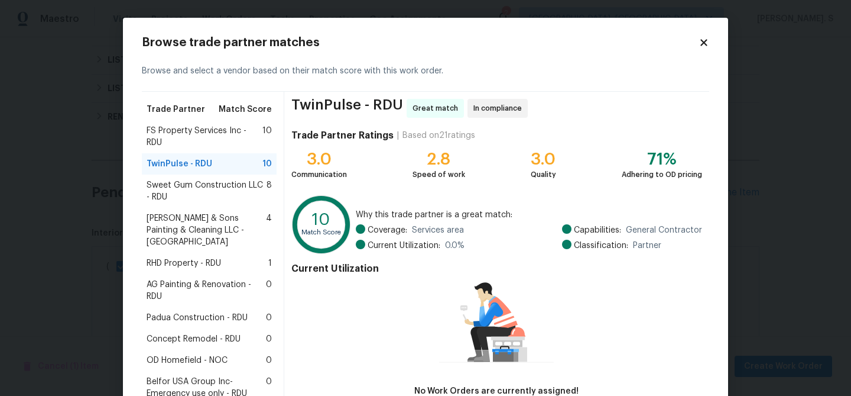
click at [202, 208] on div "Hodge & Sons Painting & Cleaning LLC - RDU 4" at bounding box center [209, 230] width 135 height 45
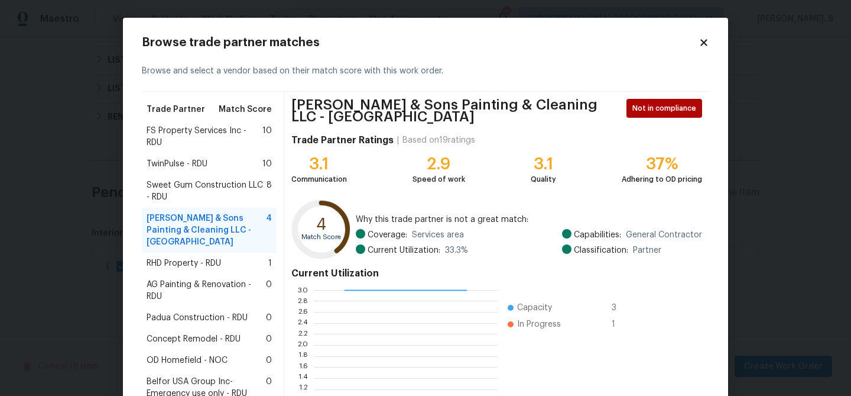
click at [197, 238] on div "Hodge & Sons Painting & Cleaning LLC - RDU 4" at bounding box center [209, 230] width 135 height 45
click at [197, 194] on span "Sweet Gum Construction LLC - RDU" at bounding box center [207, 191] width 120 height 24
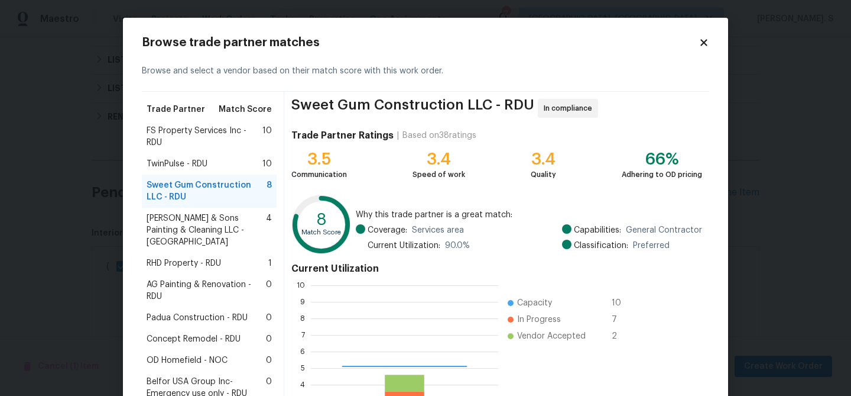
scroll to position [166, 187]
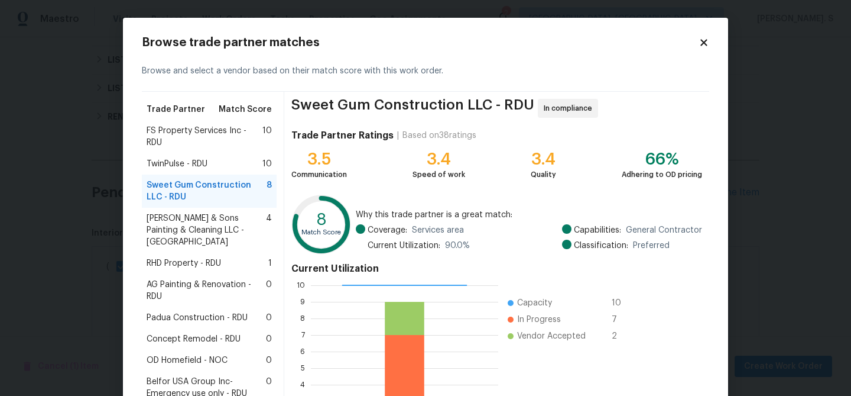
click at [216, 157] on div "TwinPulse - RDU 10" at bounding box center [209, 163] width 135 height 21
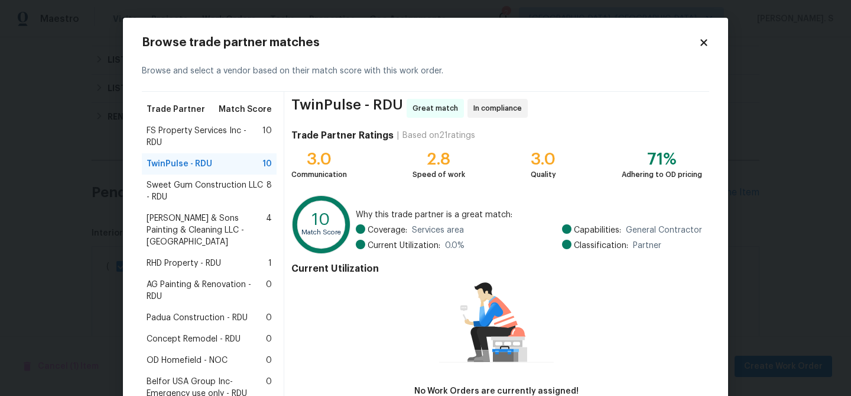
scroll to position [83, 0]
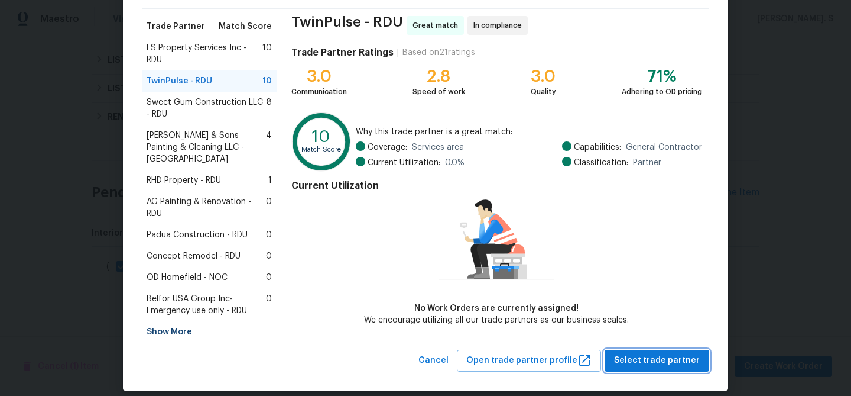
click at [660, 349] on button "Select trade partner" at bounding box center [657, 360] width 105 height 22
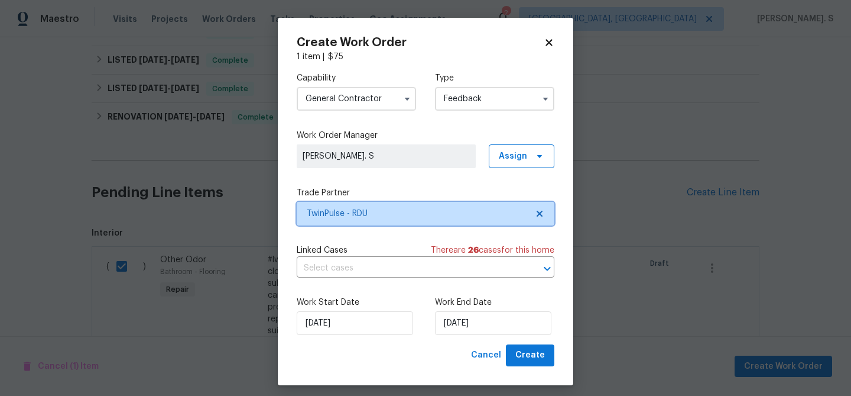
scroll to position [0, 0]
click at [363, 270] on input "text" at bounding box center [409, 268] width 225 height 18
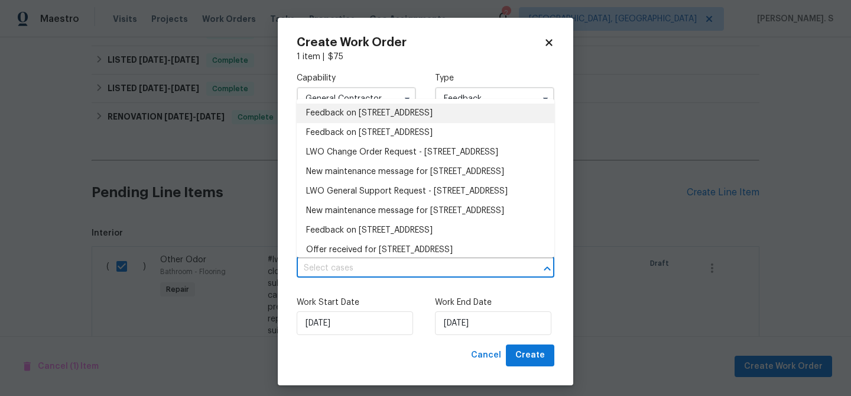
click at [407, 115] on li "Feedback on [STREET_ADDRESS]" at bounding box center [426, 113] width 258 height 20
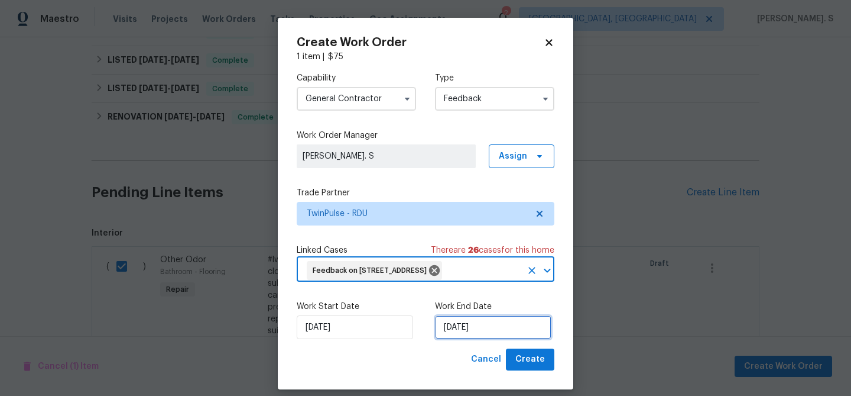
click at [458, 339] on input "[DATE]" at bounding box center [493, 327] width 116 height 24
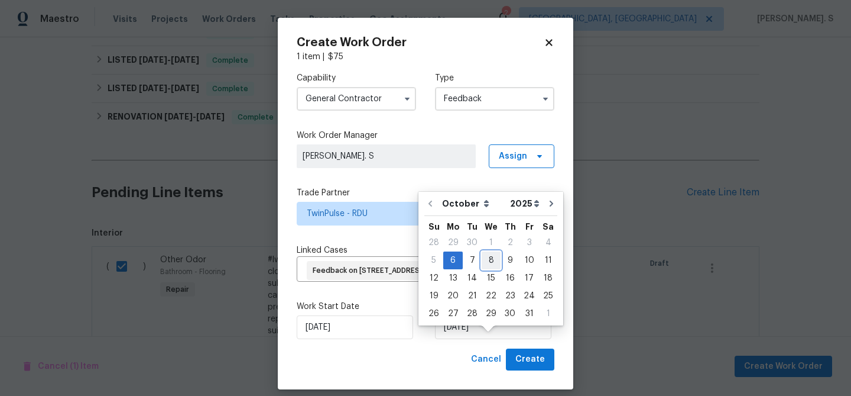
click at [494, 256] on div "8" at bounding box center [491, 260] width 19 height 17
type input "[DATE]"
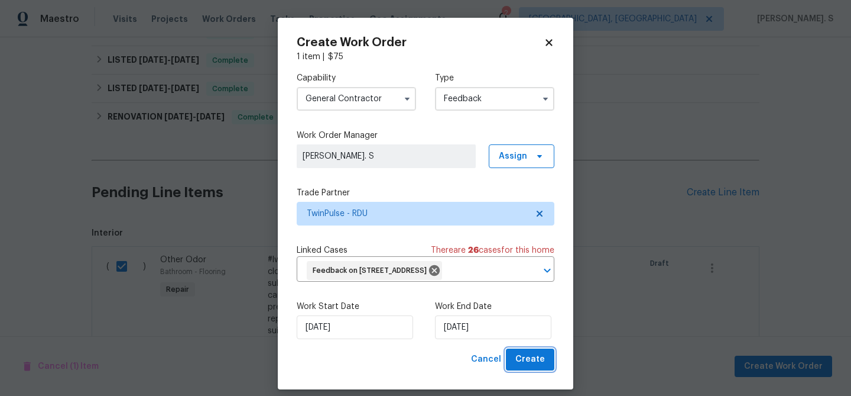
click at [517, 370] on button "Create" at bounding box center [530, 359] width 48 height 22
checkbox input "false"
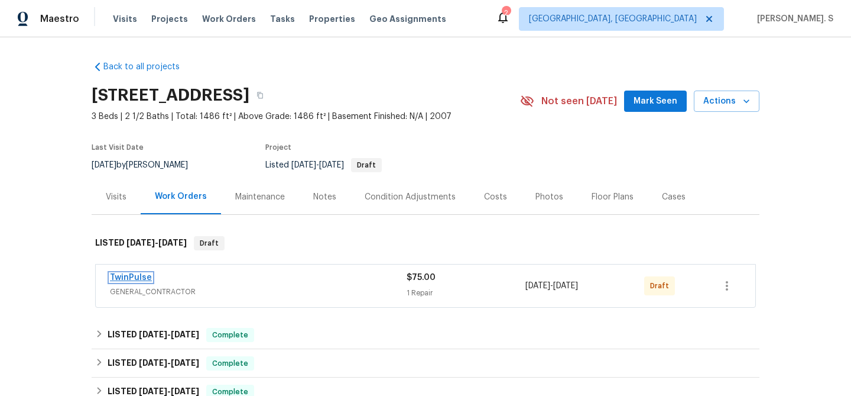
click at [144, 274] on link "TwinPulse" at bounding box center [131, 277] width 42 height 8
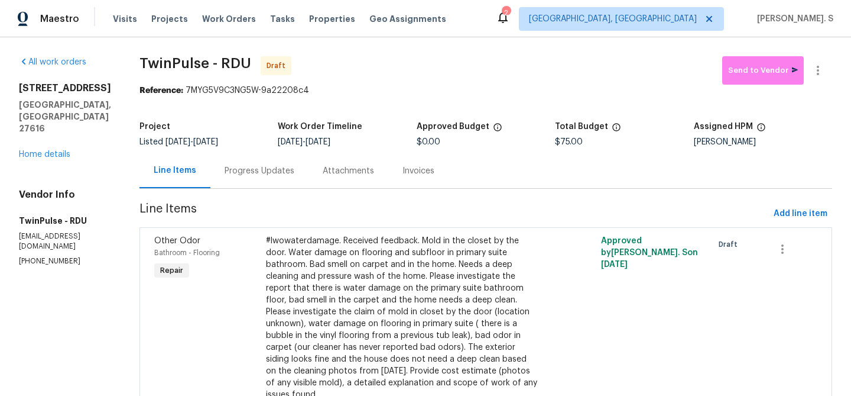
click at [260, 167] on div "Progress Updates" at bounding box center [260, 171] width 70 height 12
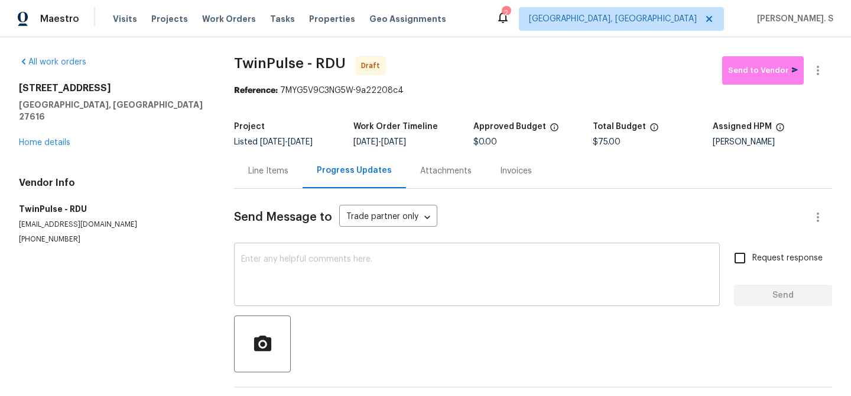
click at [274, 257] on textarea at bounding box center [477, 275] width 472 height 41
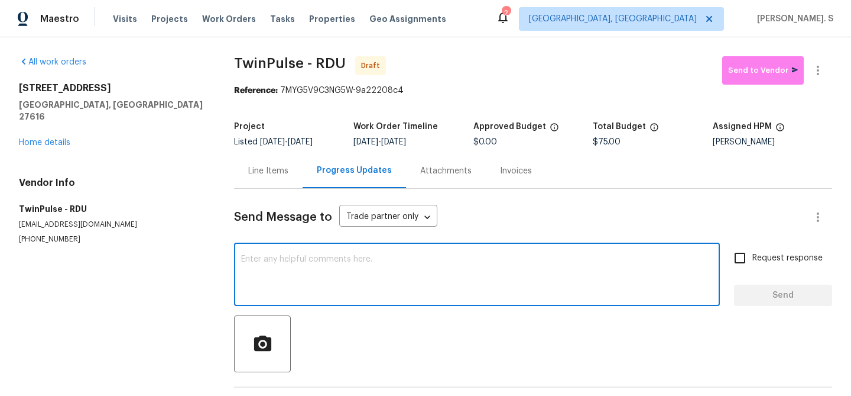
paste textarea "Hi this is Glory with Opendoor. I’m confirming you received the WO for the prop…"
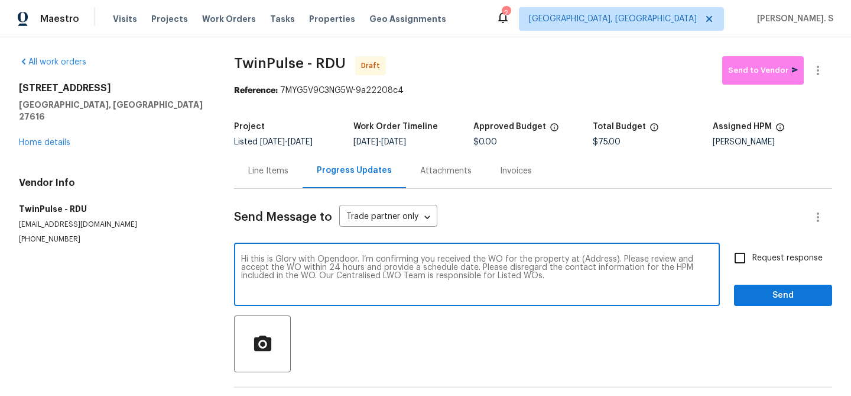
click at [244, 256] on textarea "Hi this is Glory with Opendoor. I’m confirming you received the WO for the prop…" at bounding box center [477, 275] width 472 height 41
click at [598, 259] on textarea "Hi this is Glory with Opendoor. I’m confirming you received the WO for the prop…" at bounding box center [477, 275] width 472 height 41
paste textarea "[STREET_ADDRESS]"
type textarea "Hi this is Glory with Opendoor. I’m confirming you received the WO for the prop…"
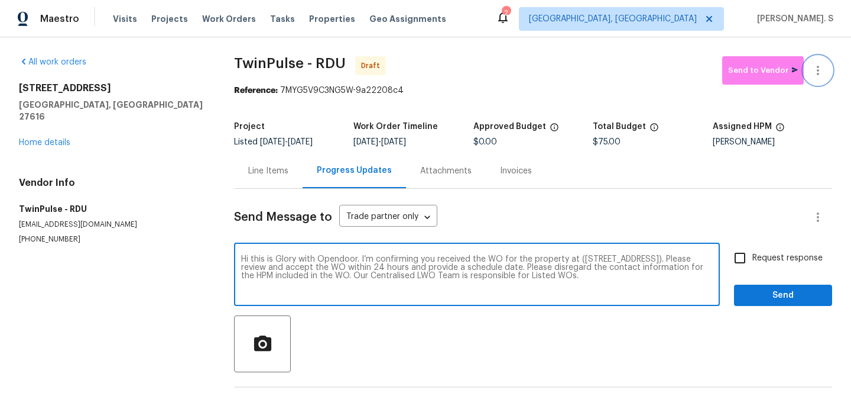
click at [822, 74] on icon "button" at bounding box center [818, 70] width 14 height 14
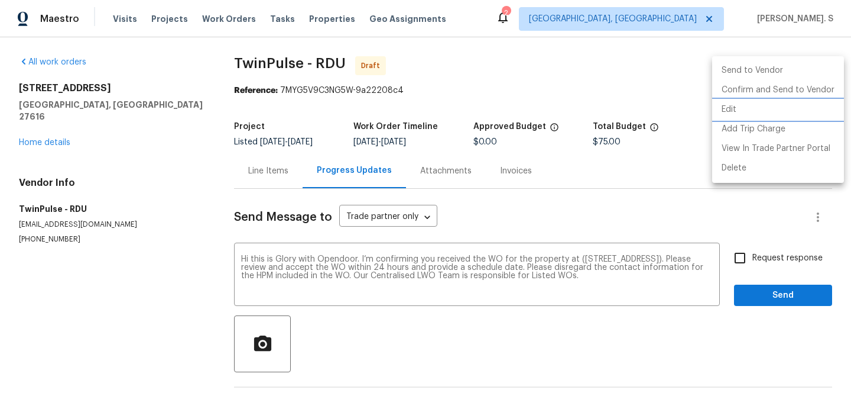
click at [741, 116] on li "Edit" at bounding box center [778, 110] width 132 height 20
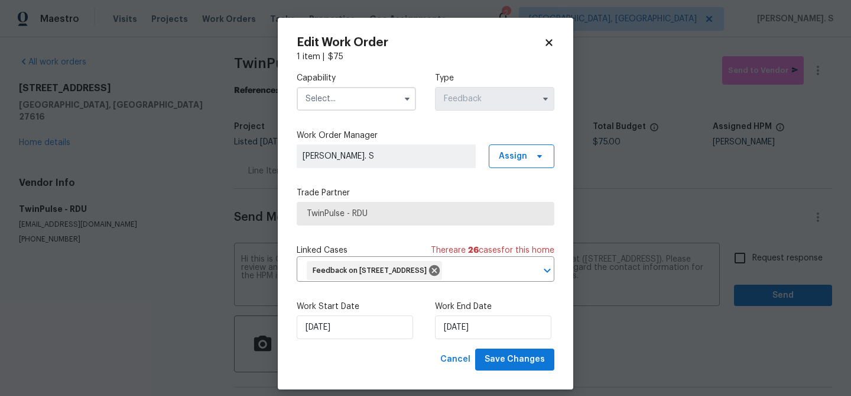
click at [339, 106] on input "text" at bounding box center [356, 99] width 119 height 24
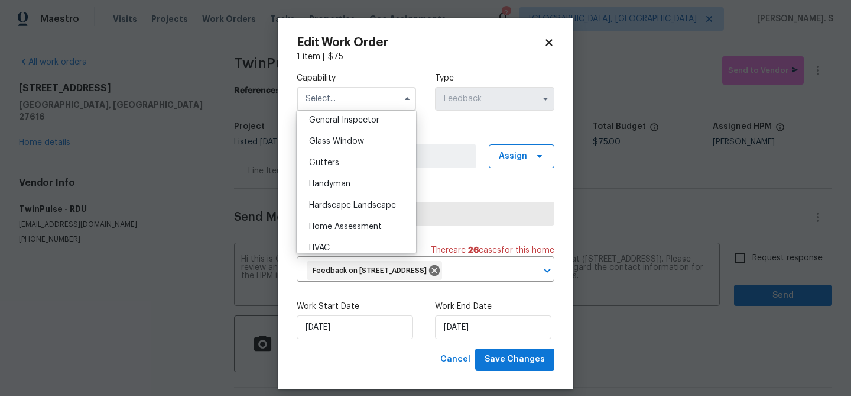
scroll to position [603, 0]
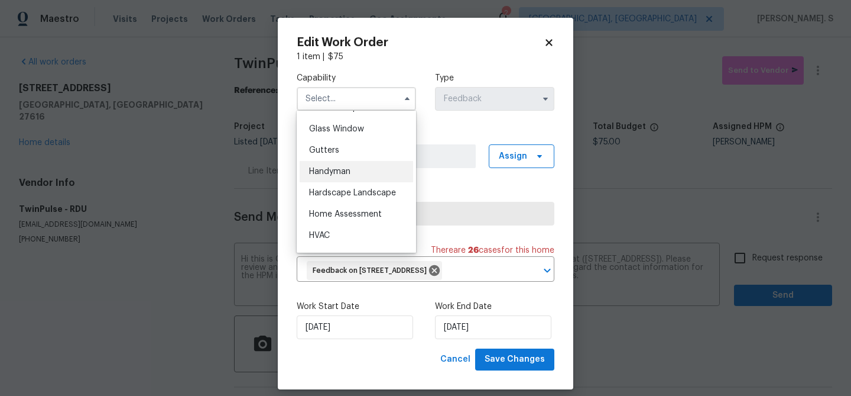
click at [335, 170] on span "Handyman" at bounding box center [329, 171] width 41 height 8
type input "Handyman"
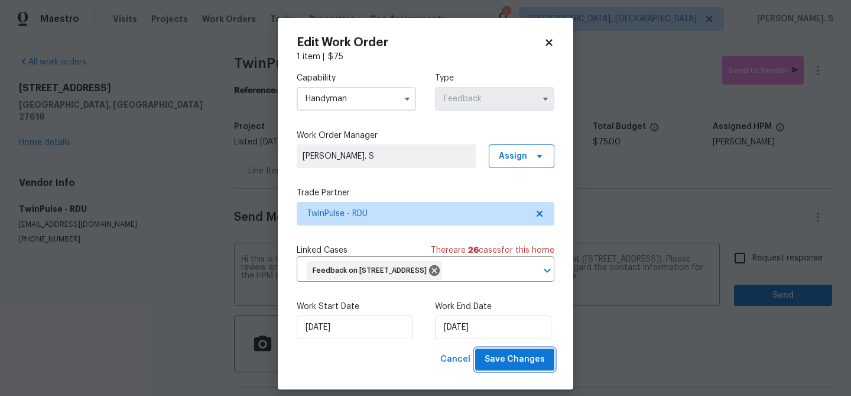
click at [507, 367] on span "Save Changes" at bounding box center [515, 359] width 60 height 15
click at [758, 258] on body "Maestro Visits Projects Work Orders Tasks Properties Geo Assignments 2 [GEOGRAP…" at bounding box center [425, 198] width 851 height 396
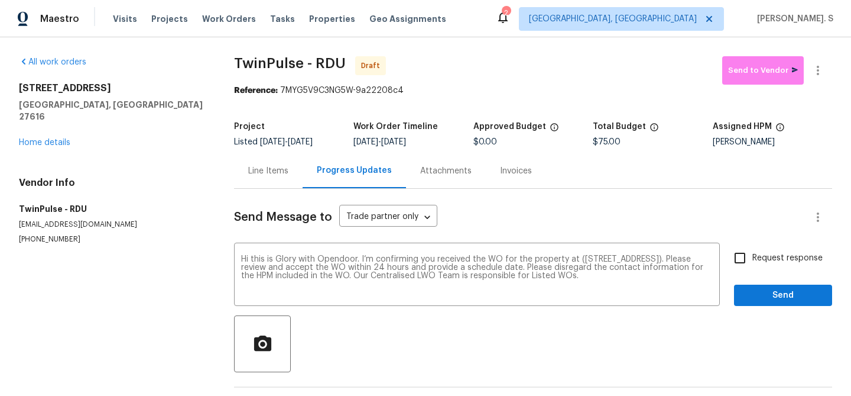
click at [758, 258] on span "Request response" at bounding box center [788, 258] width 70 height 12
click at [753, 258] on input "Request response" at bounding box center [740, 257] width 25 height 25
checkbox input "true"
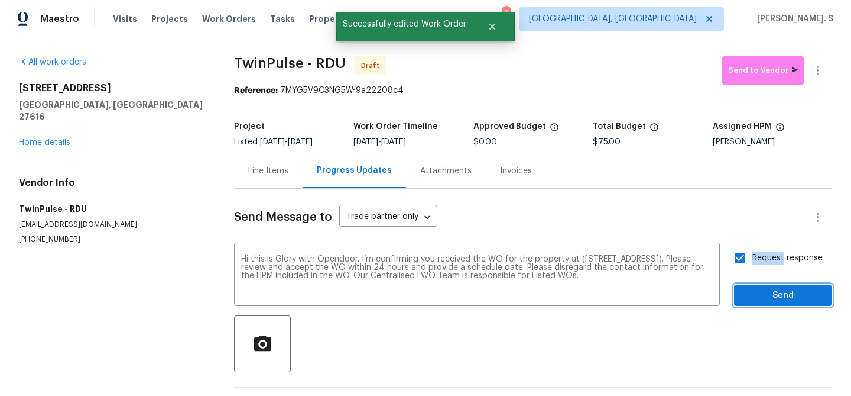
click at [758, 293] on span "Send" at bounding box center [783, 295] width 79 height 15
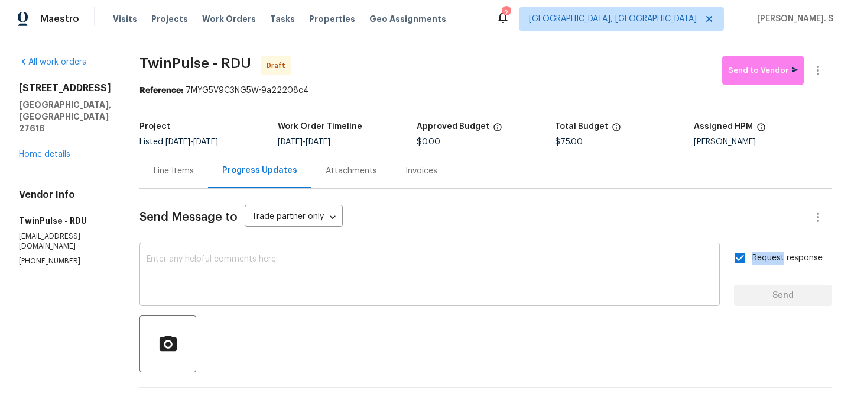
click at [410, 274] on textarea at bounding box center [430, 275] width 566 height 41
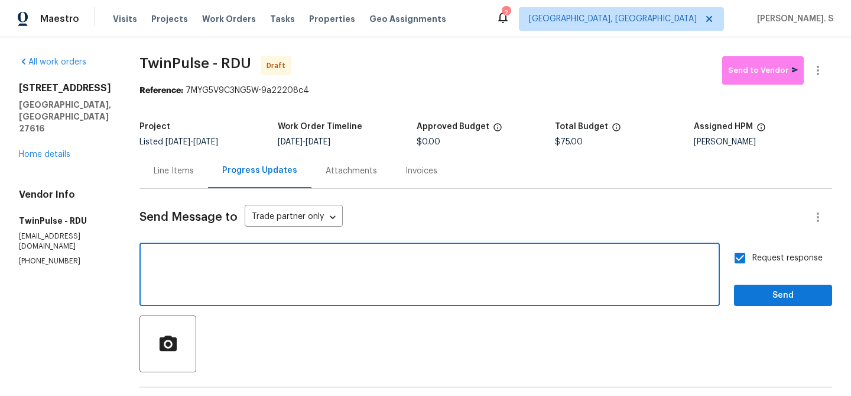
type textarea "v"
paste textarea "The Work Orders must include before-photos (both close-up and wide-angle) and a…"
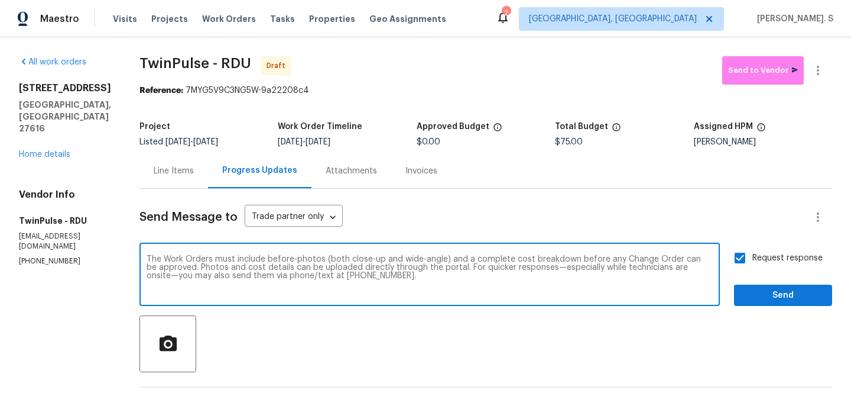
type textarea "The Work Orders must include before-photos (both close-up and wide-angle) and a…"
click at [764, 300] on span "Send" at bounding box center [783, 295] width 79 height 15
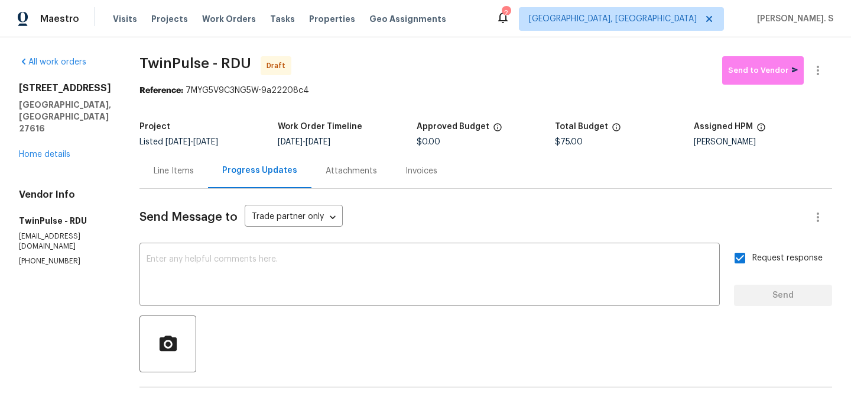
click at [238, 50] on div "All work orders [STREET_ADDRESS] Home details Vendor Info TwinPulse - RDU [EMAI…" at bounding box center [425, 325] width 851 height 577
copy span "TwinPulse - RDU"
click at [828, 64] on button "button" at bounding box center [818, 70] width 28 height 28
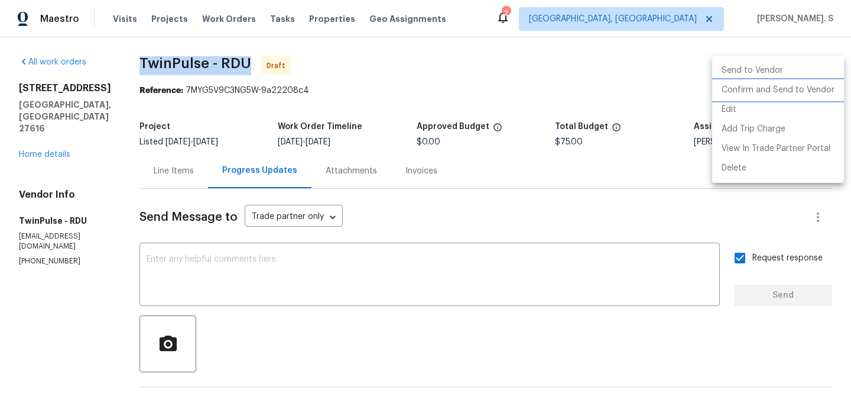
click at [821, 88] on li "Confirm and Send to Vendor" at bounding box center [778, 90] width 132 height 20
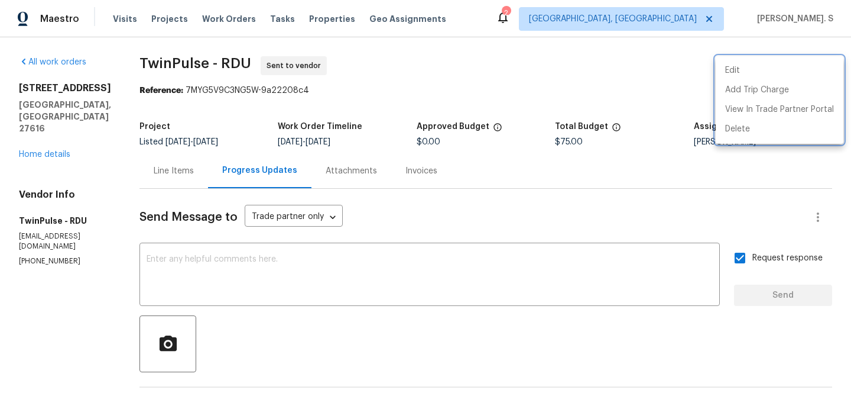
drag, startPoint x: 182, startPoint y: 90, endPoint x: 302, endPoint y: 90, distance: 119.4
click at [302, 90] on div at bounding box center [425, 198] width 851 height 396
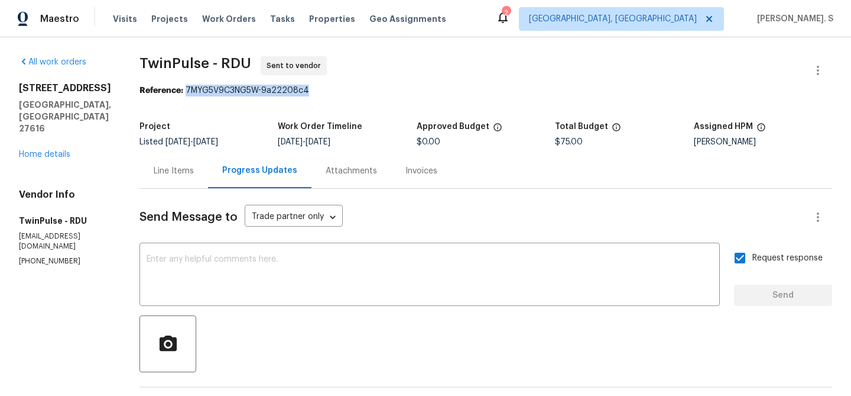
drag, startPoint x: 304, startPoint y: 90, endPoint x: 184, endPoint y: 89, distance: 120.0
click at [184, 89] on div "Reference: 7MYG5V9C3NG5W-9a22208c4" at bounding box center [486, 91] width 693 height 12
copy div "7MYG5V9C3NG5W-9a22208c4"
